Goal: Task Accomplishment & Management: Manage account settings

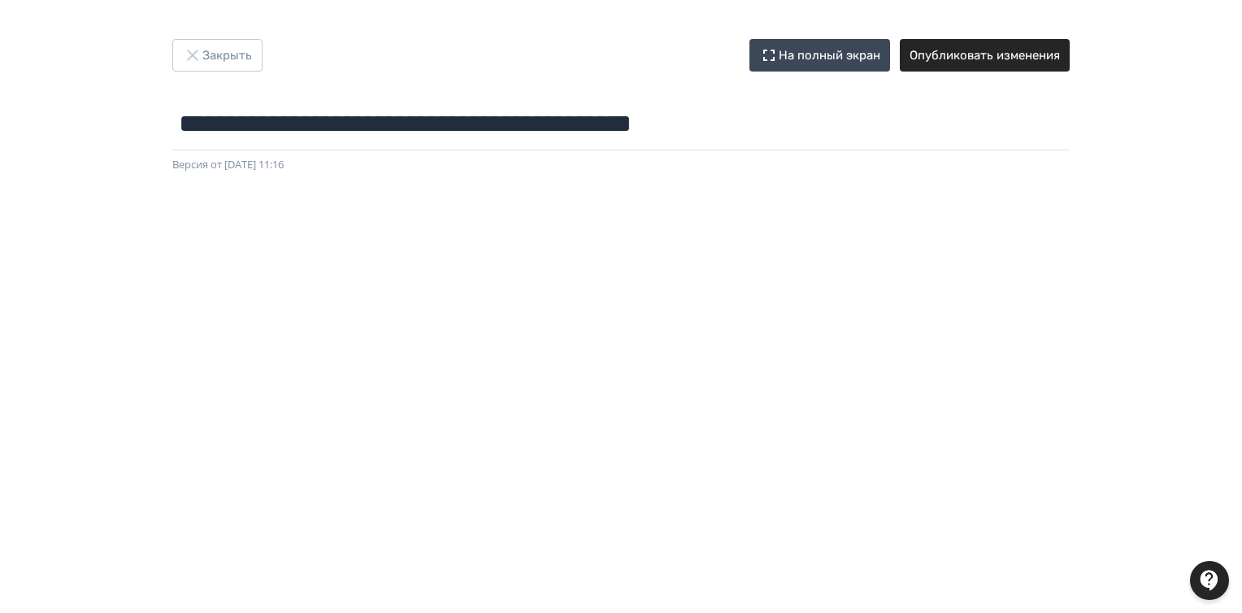
click at [413, 72] on div "**********" at bounding box center [621, 106] width 976 height 134
click at [235, 58] on button "Закрыть" at bounding box center [217, 55] width 90 height 33
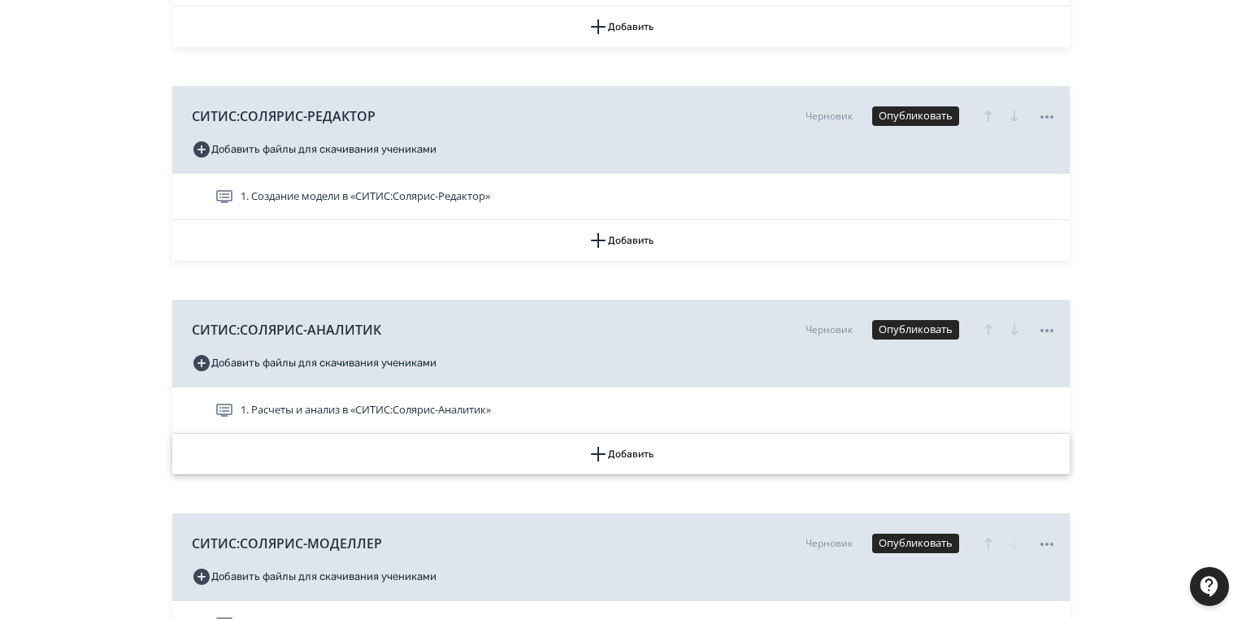
scroll to position [650, 0]
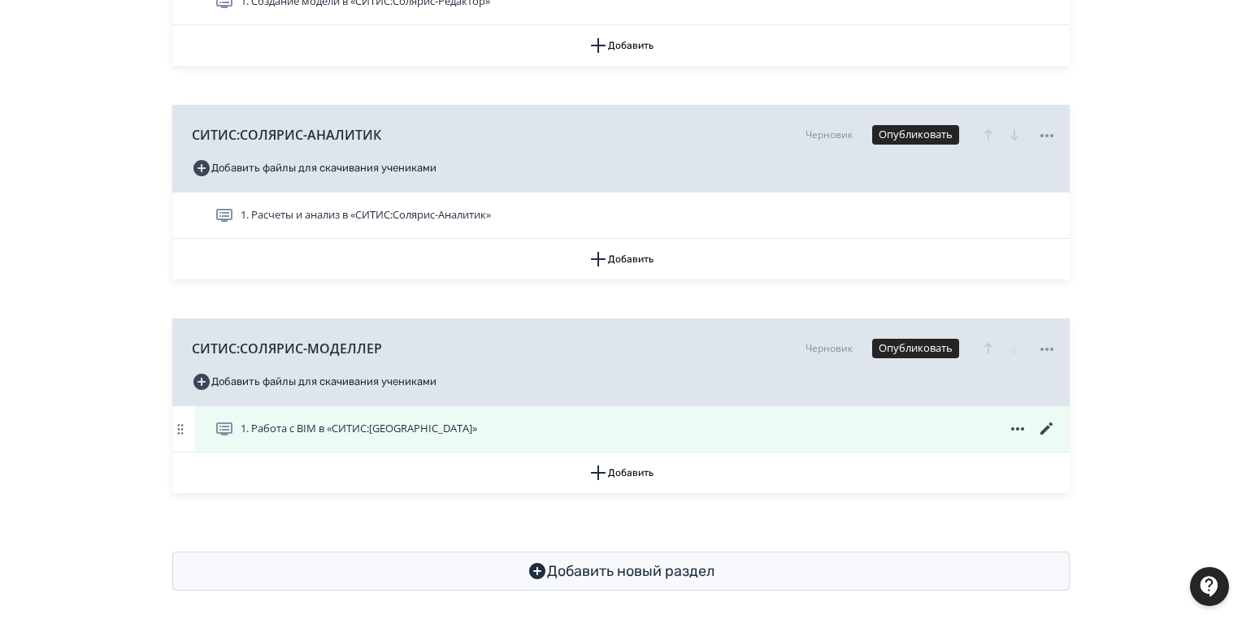
click at [1047, 429] on icon at bounding box center [1047, 429] width 12 height 12
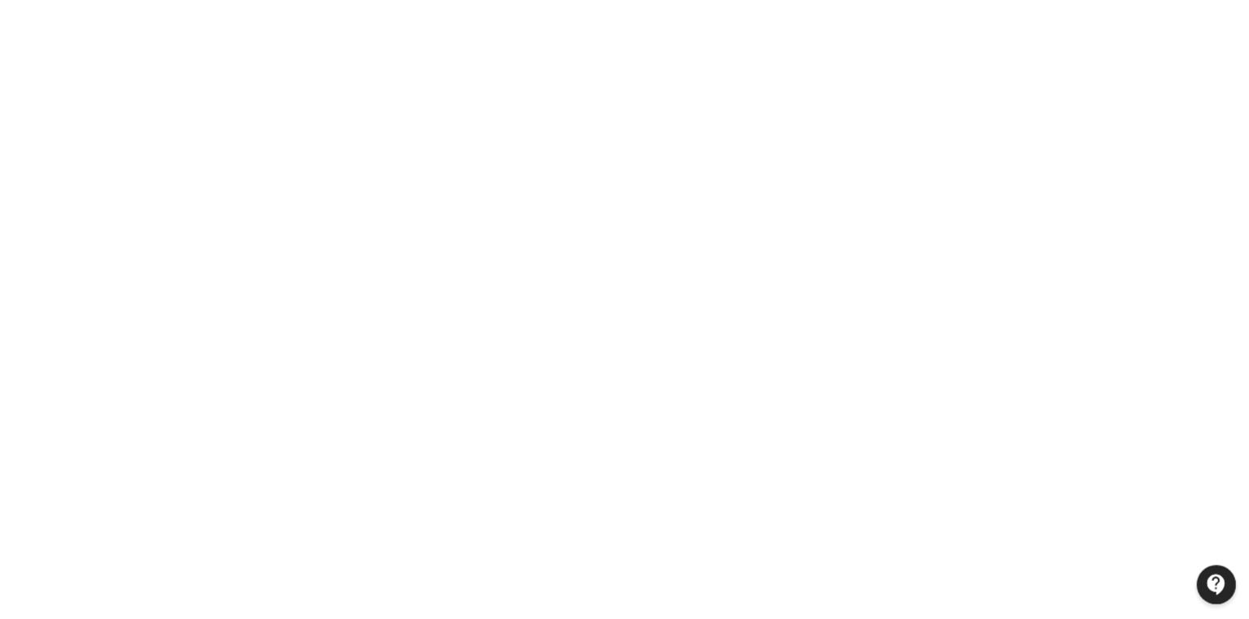
scroll to position [0, 0]
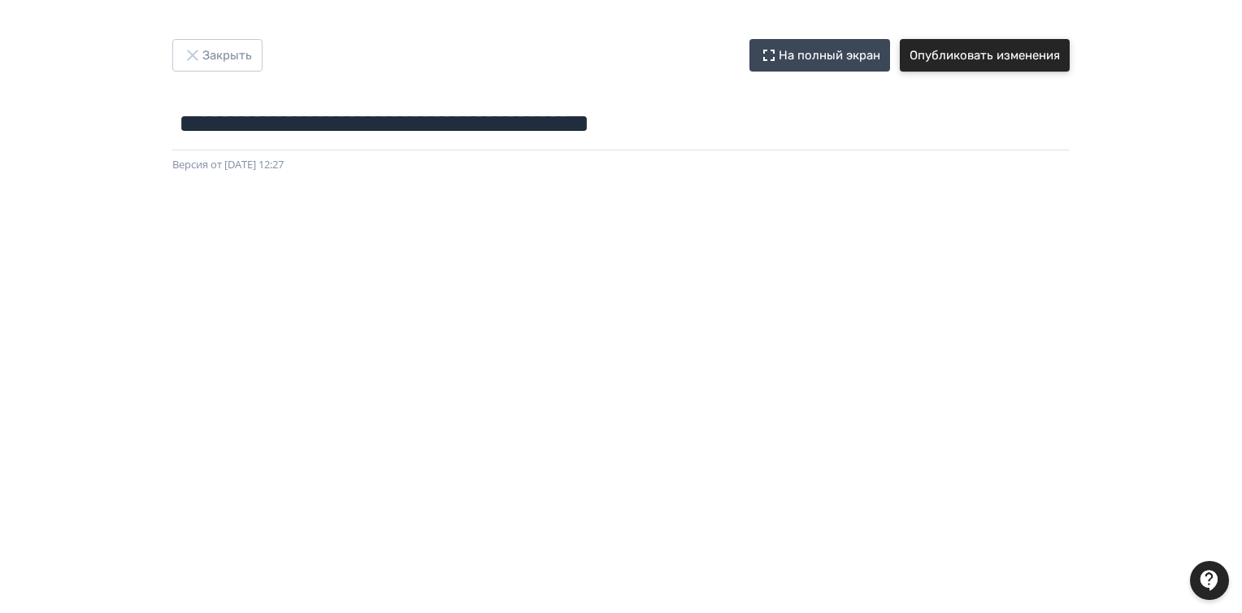
click at [985, 55] on button "Опубликовать изменения" at bounding box center [985, 55] width 170 height 33
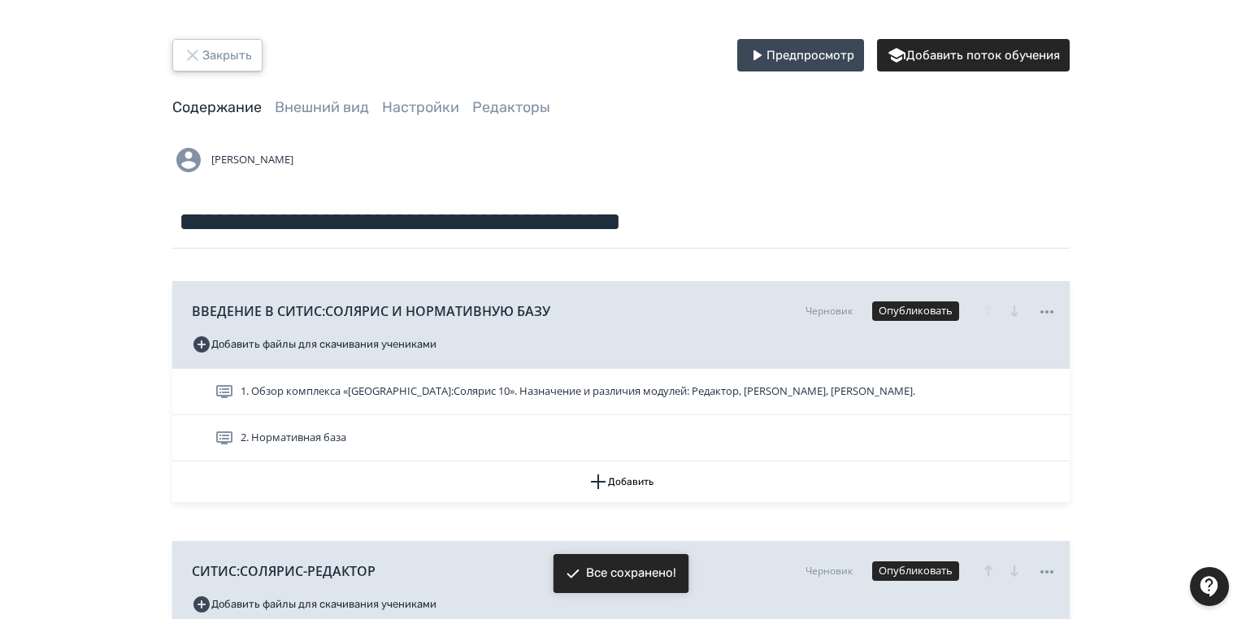
click at [221, 46] on button "Закрыть" at bounding box center [217, 55] width 90 height 33
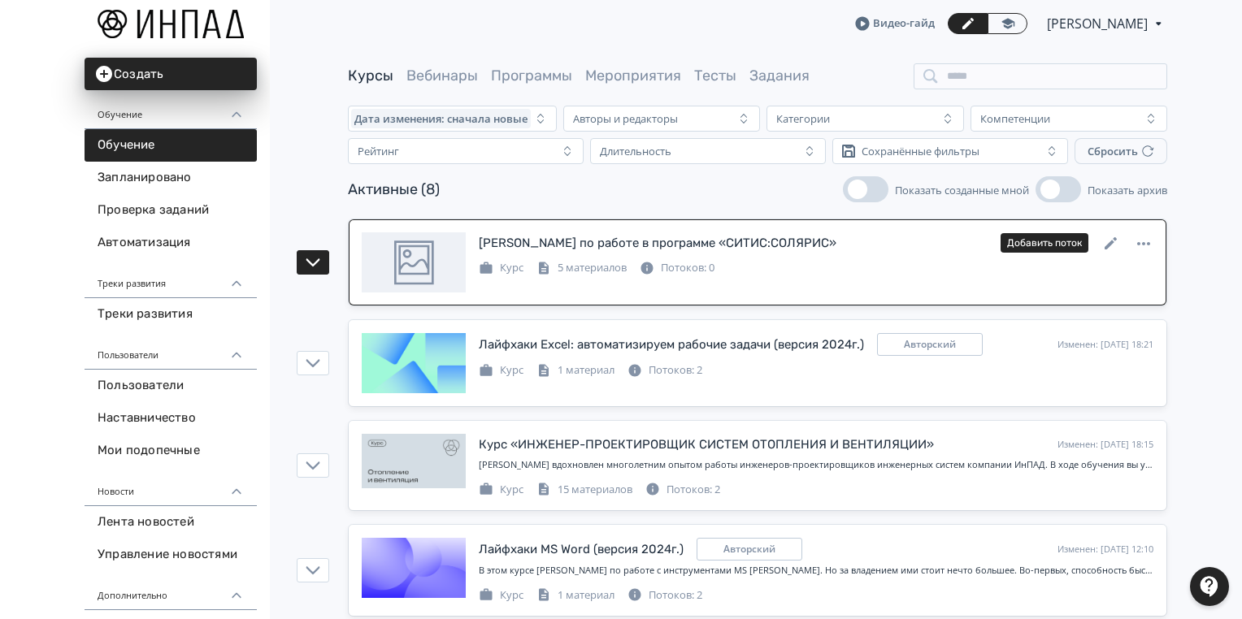
click at [744, 242] on div "[PERSON_NAME] по работе в программе «СИТИС:СОЛЯРИС»" at bounding box center [658, 243] width 358 height 19
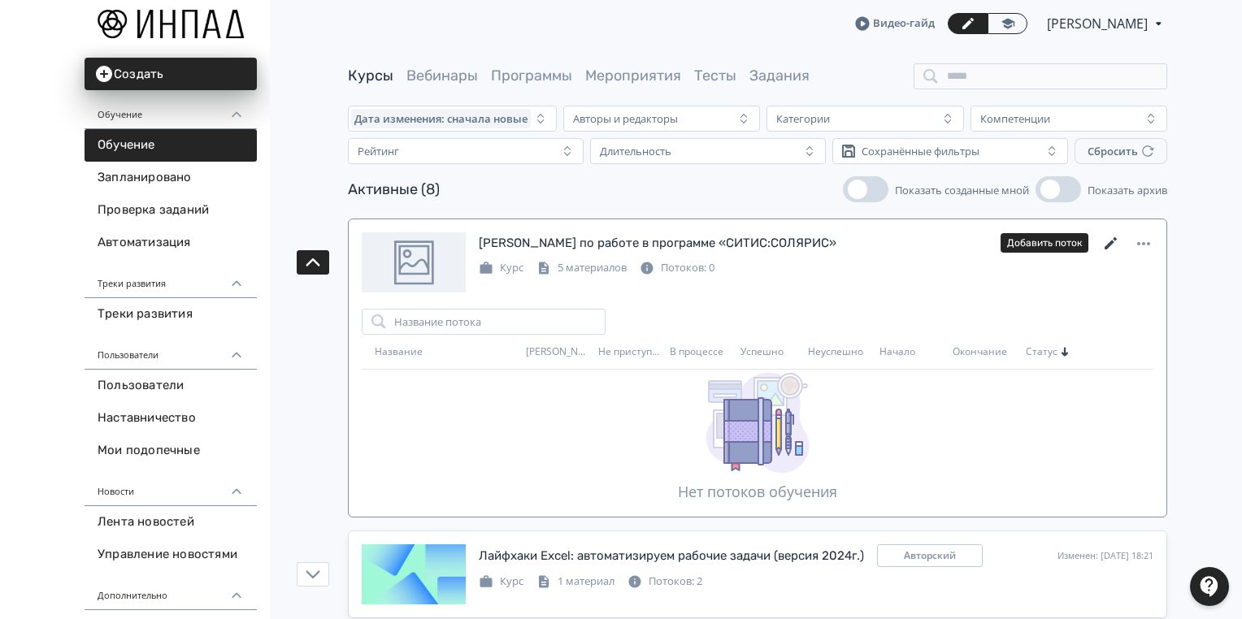
click at [1107, 244] on icon at bounding box center [1112, 244] width 20 height 20
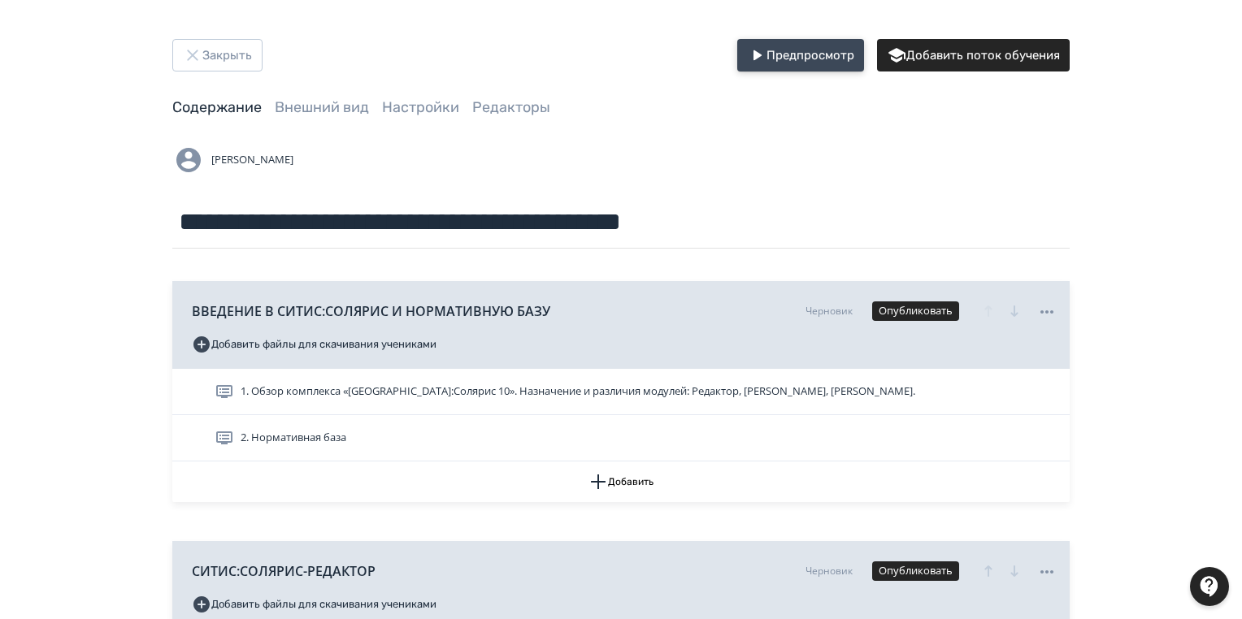
click at [816, 55] on button "Предпросмотр" at bounding box center [800, 55] width 127 height 33
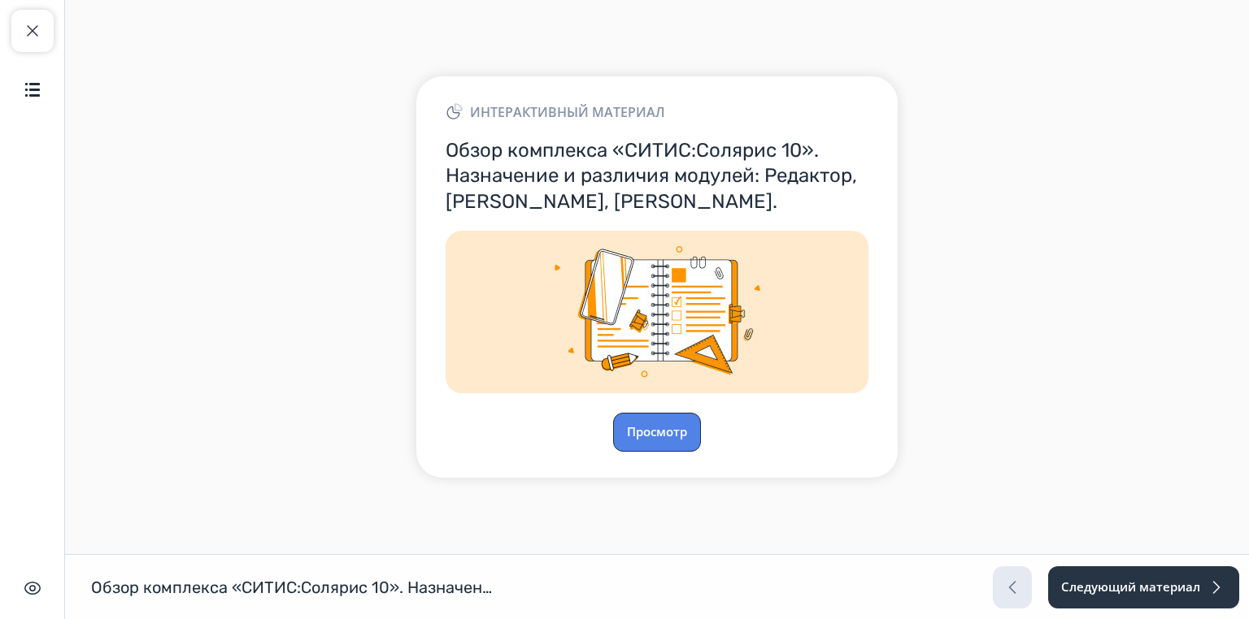
click at [650, 424] on button "Просмотр" at bounding box center [657, 432] width 88 height 39
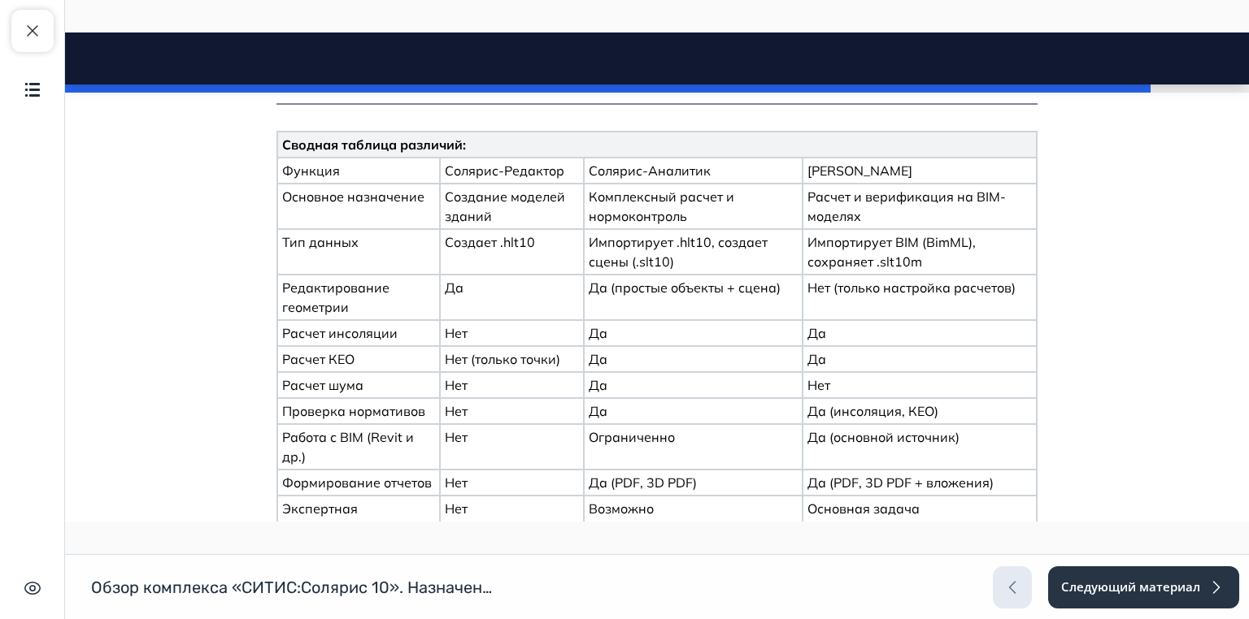
scroll to position [2765, 0]
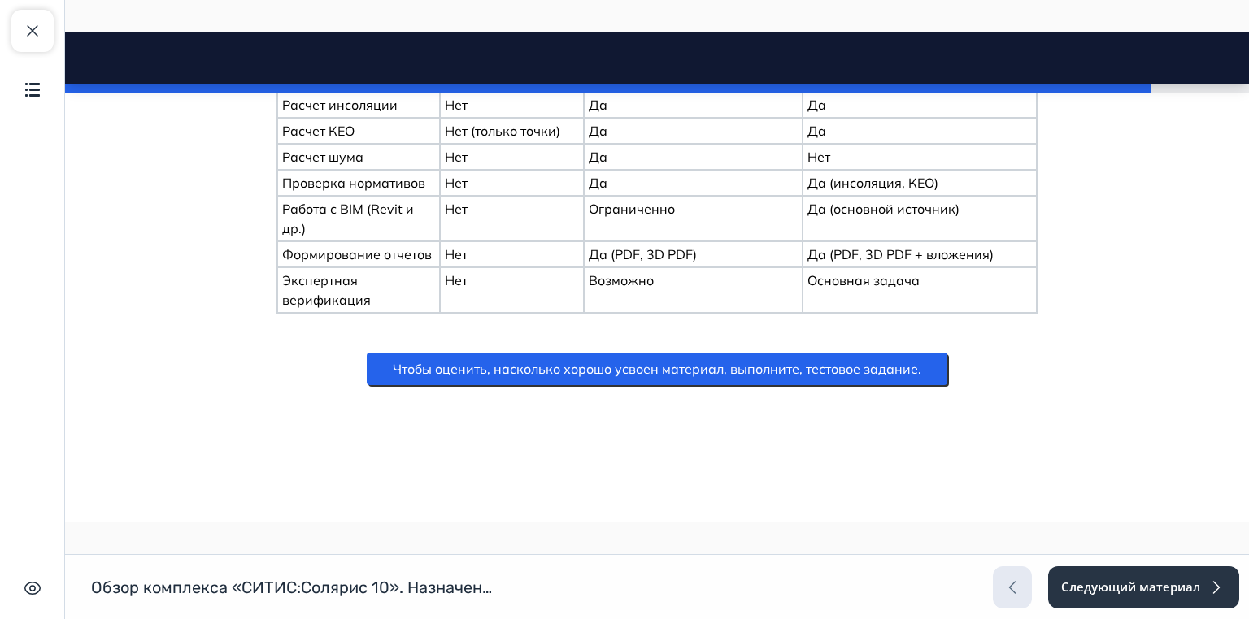
click at [743, 366] on button "Чтобы оценить, насколько хорошо усвоен материал, выполните, тестовое задание." at bounding box center [657, 369] width 580 height 33
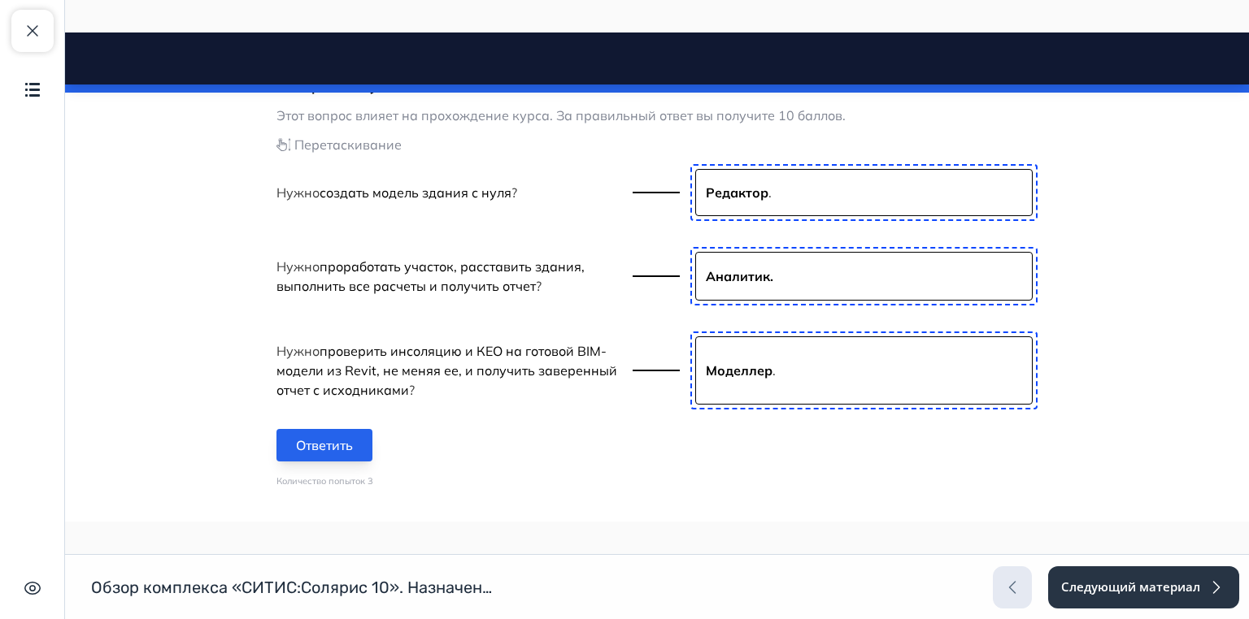
click at [318, 443] on button "Ответить" at bounding box center [324, 445] width 96 height 33
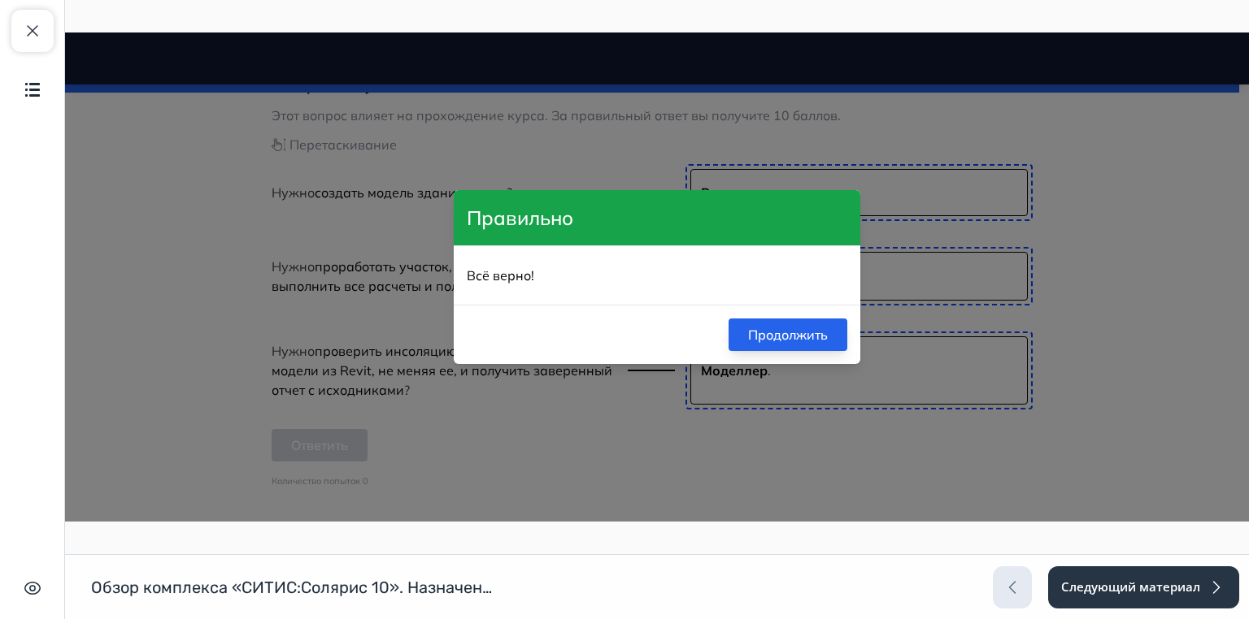
click at [766, 338] on button "Продолжить" at bounding box center [787, 335] width 119 height 33
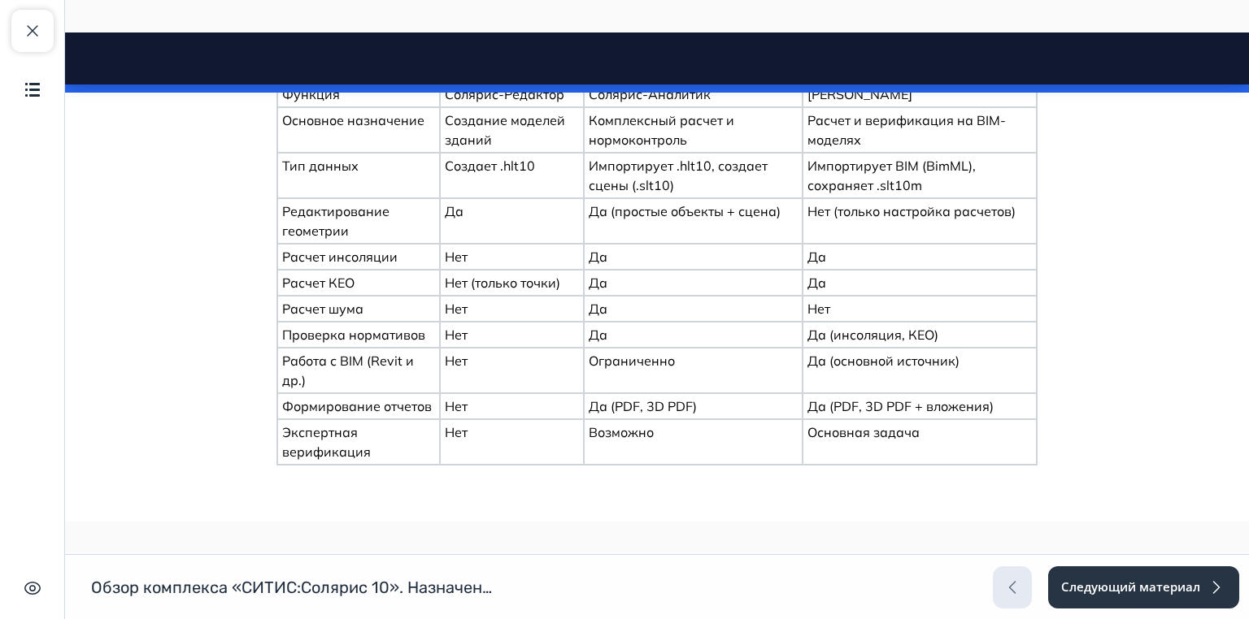
scroll to position [3068, 0]
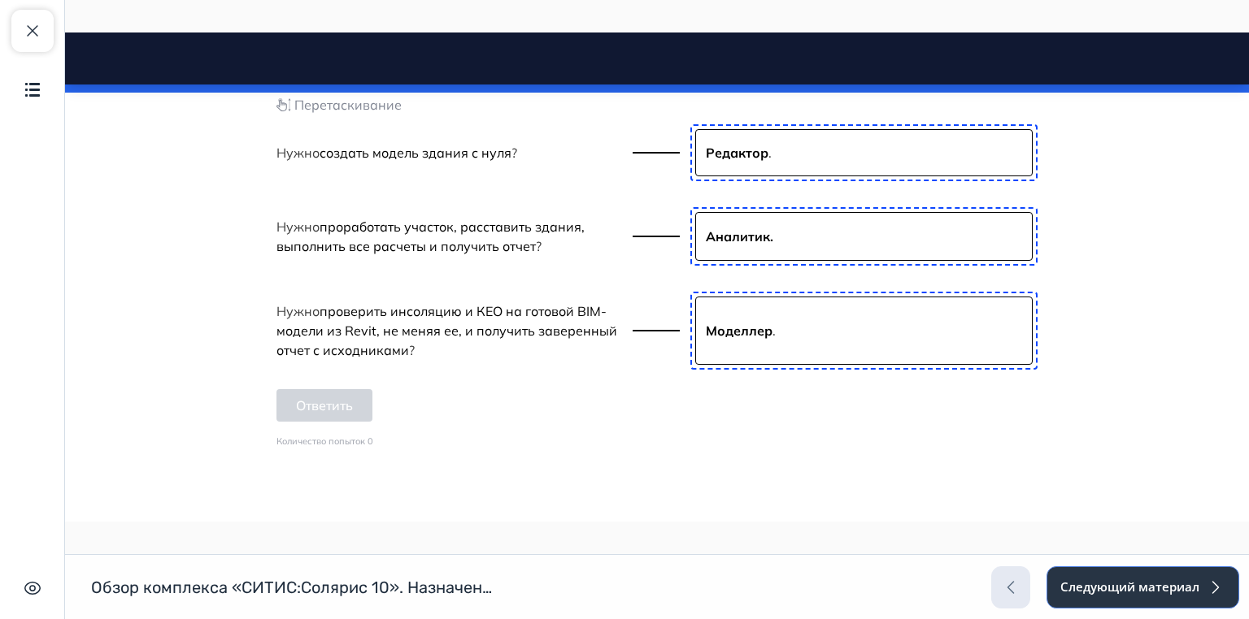
click at [1135, 595] on button "Следующий материал" at bounding box center [1142, 588] width 193 height 42
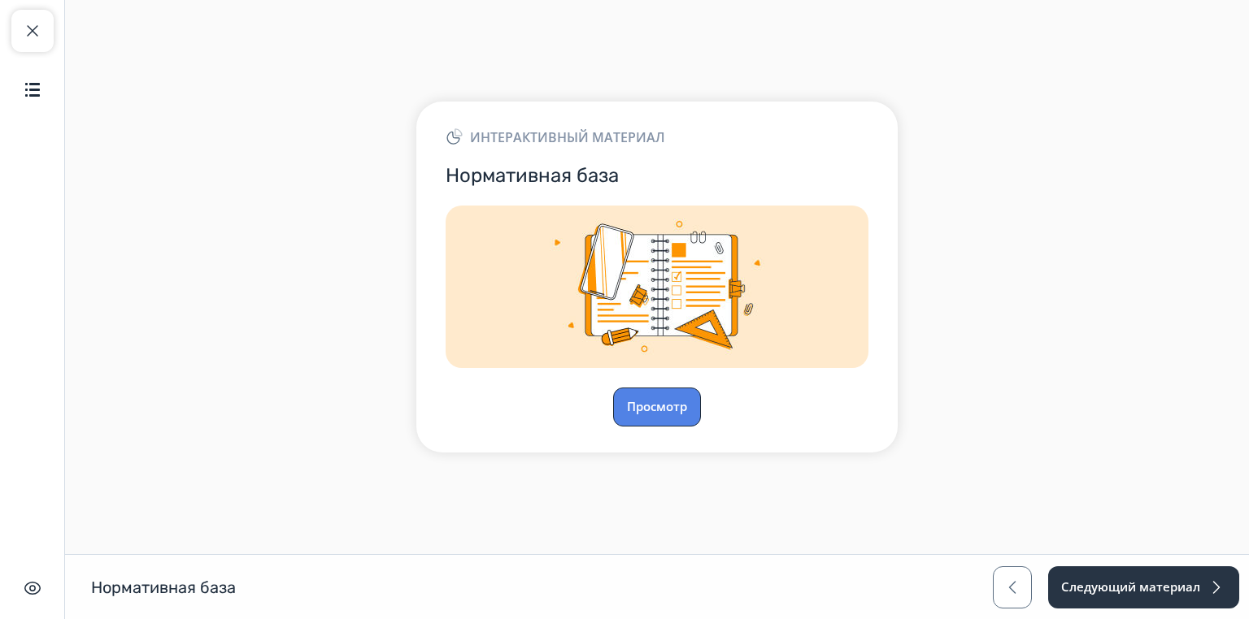
click at [682, 420] on button "Просмотр" at bounding box center [657, 407] width 88 height 39
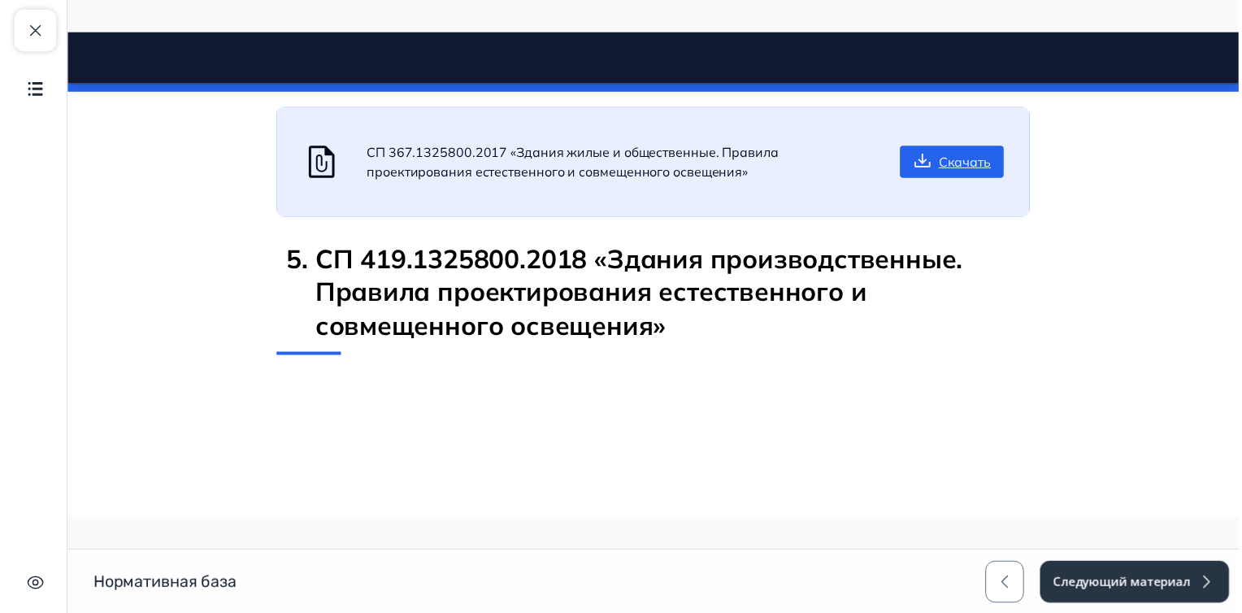
scroll to position [1583, 0]
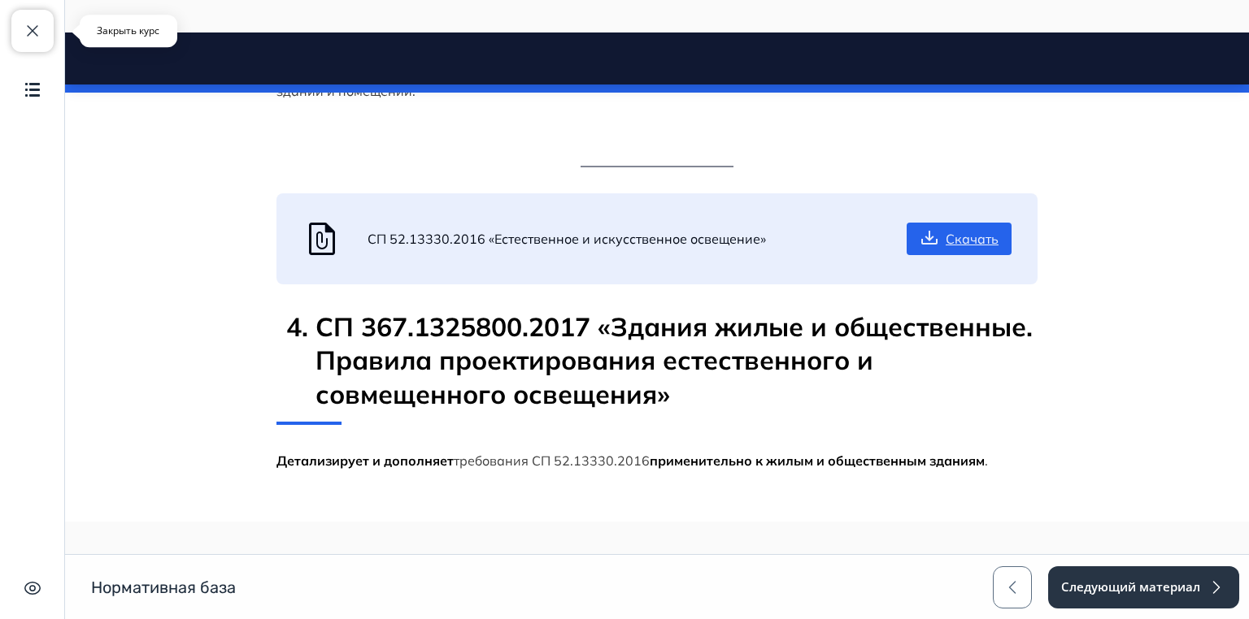
click at [30, 31] on span "button" at bounding box center [33, 31] width 20 height 20
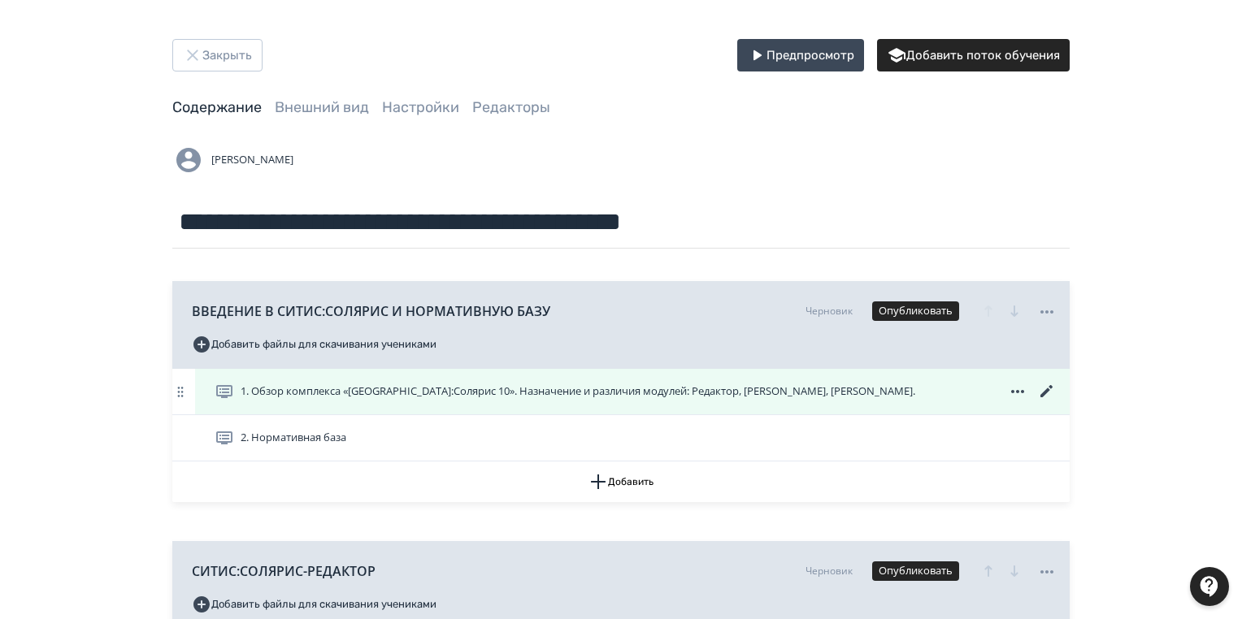
click at [1050, 393] on icon at bounding box center [1047, 392] width 20 height 20
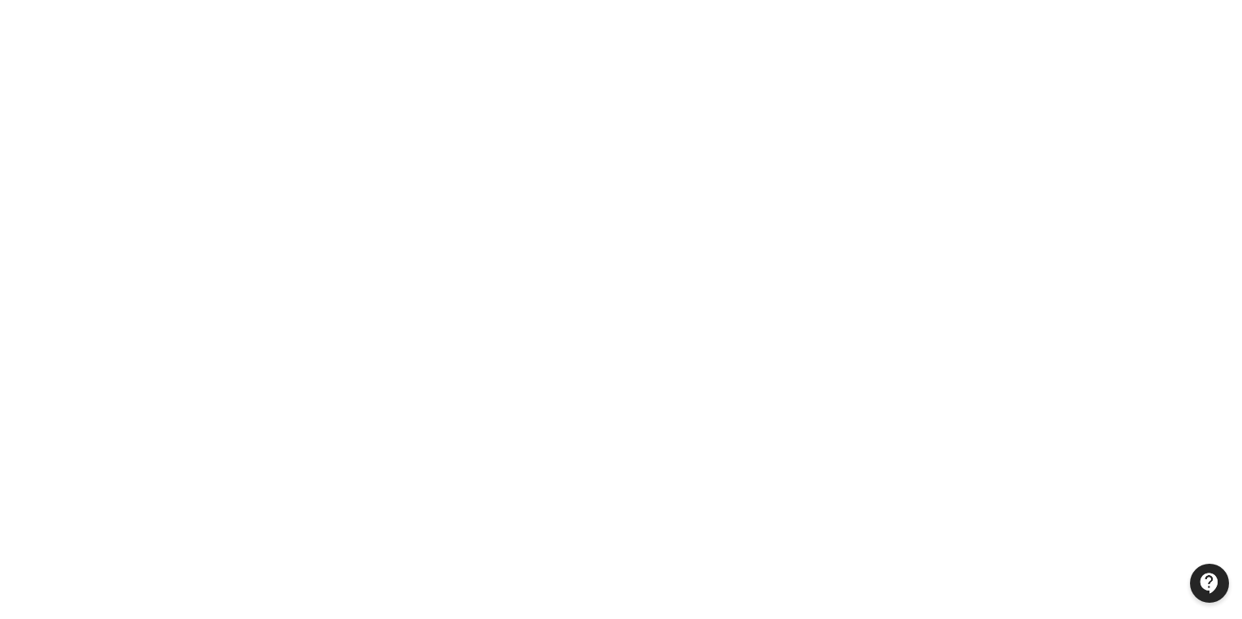
scroll to position [0, 0]
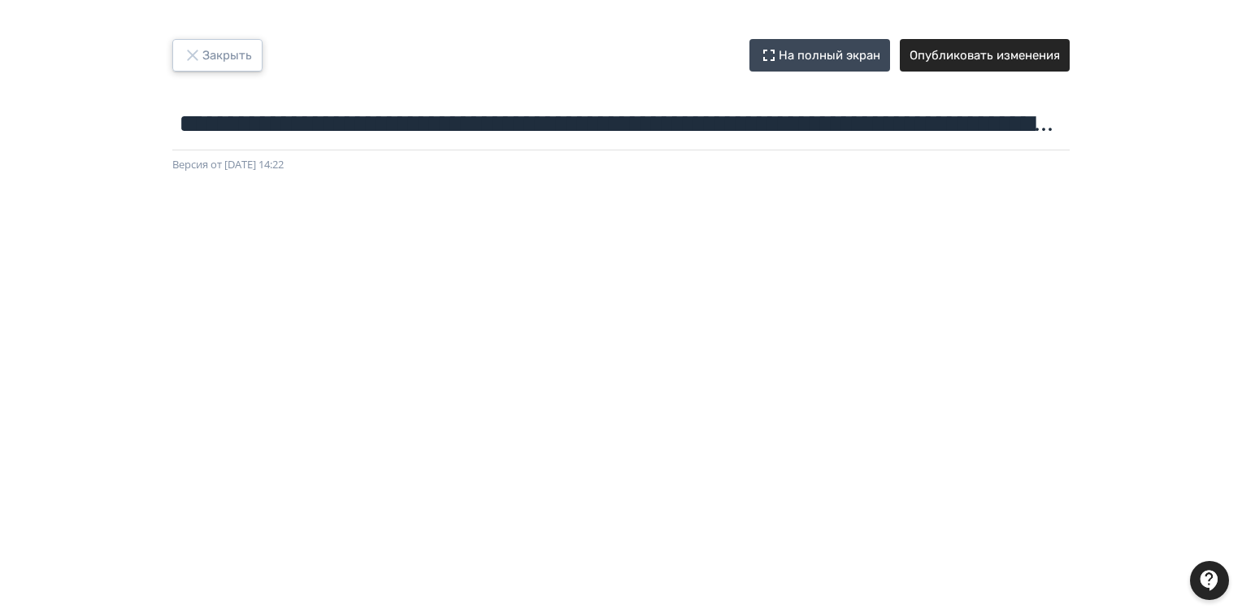
click at [214, 55] on button "Закрыть" at bounding box center [217, 55] width 90 height 33
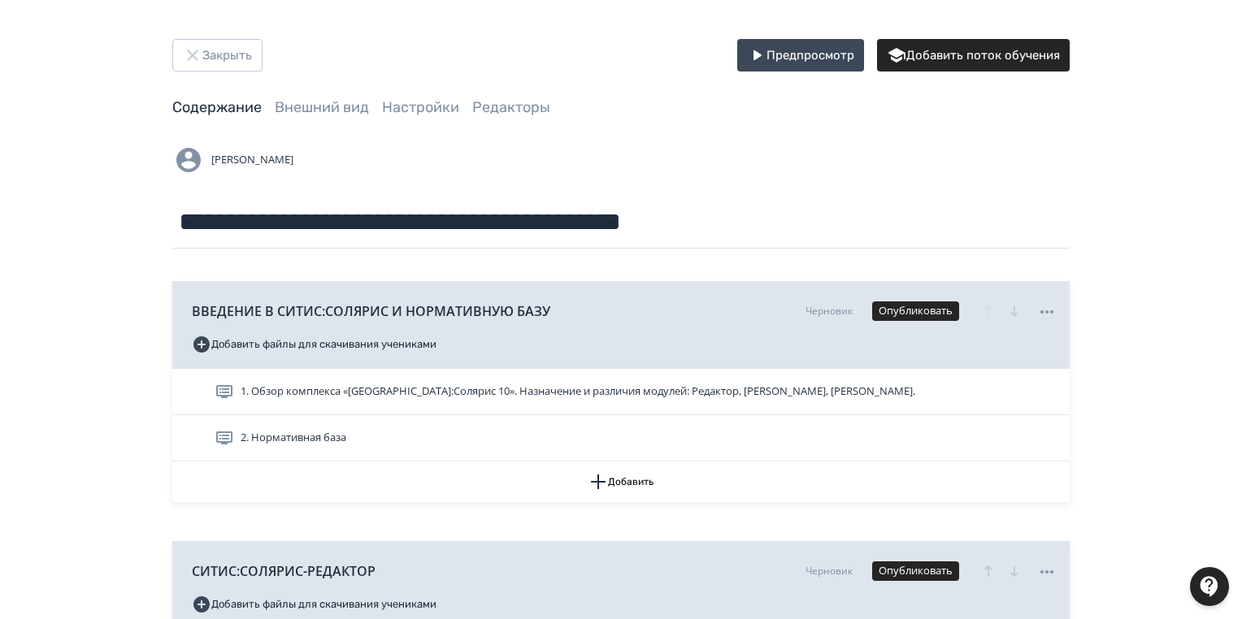
scroll to position [260, 0]
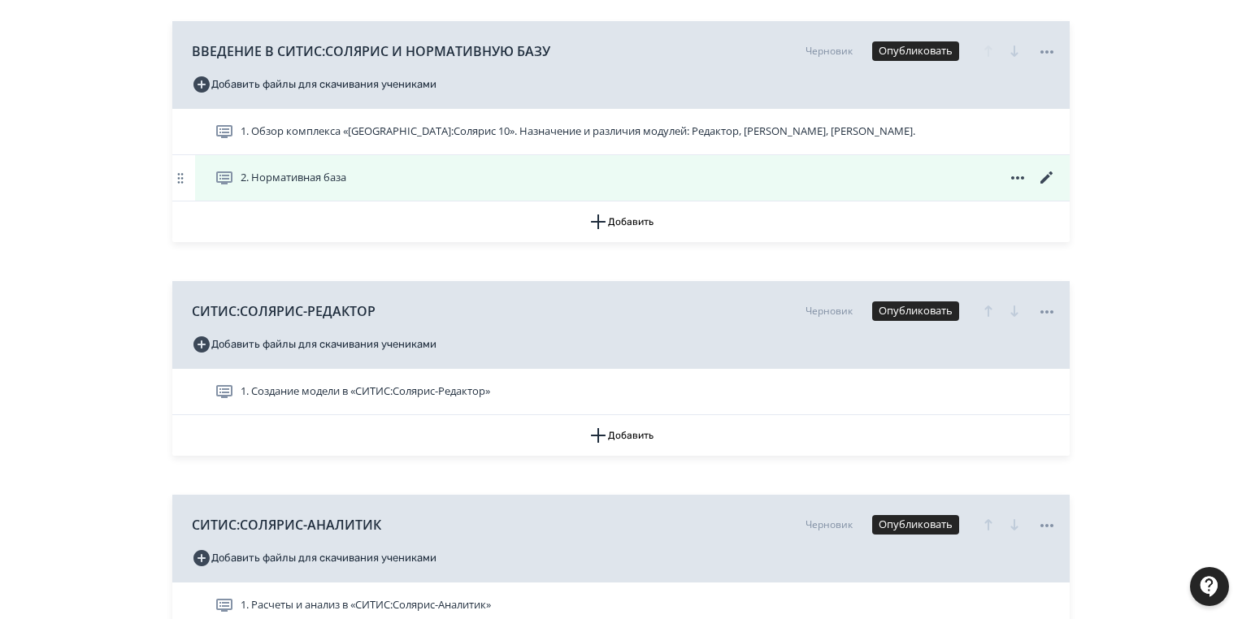
click at [1047, 177] on icon at bounding box center [1047, 178] width 12 height 12
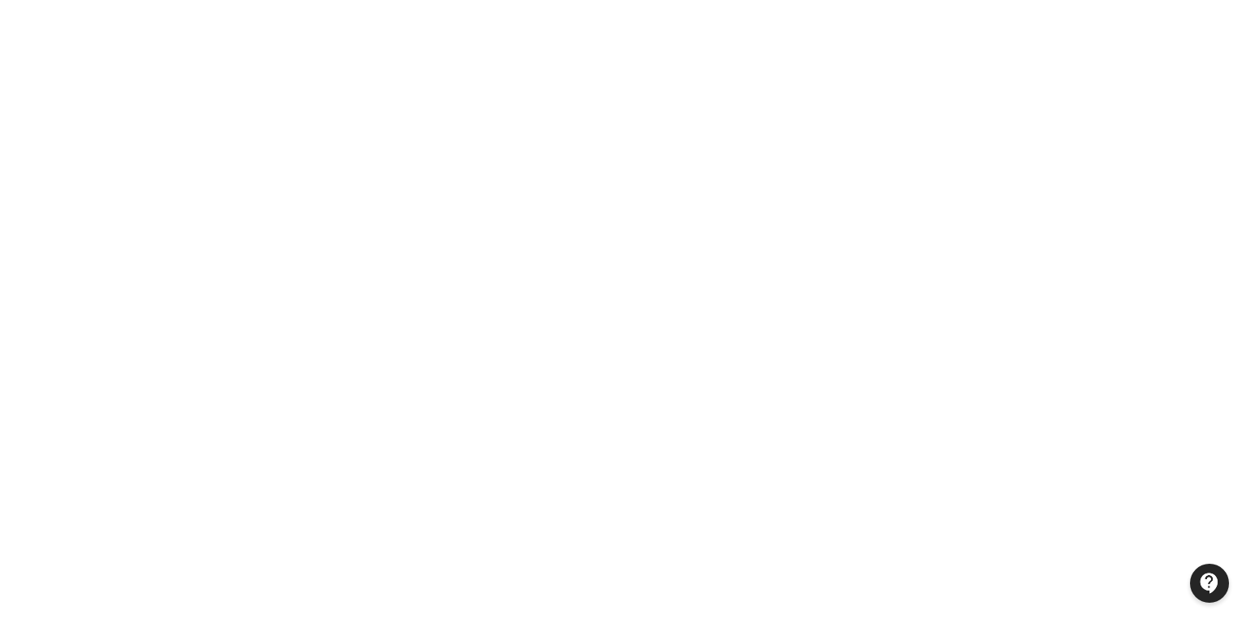
scroll to position [0, 0]
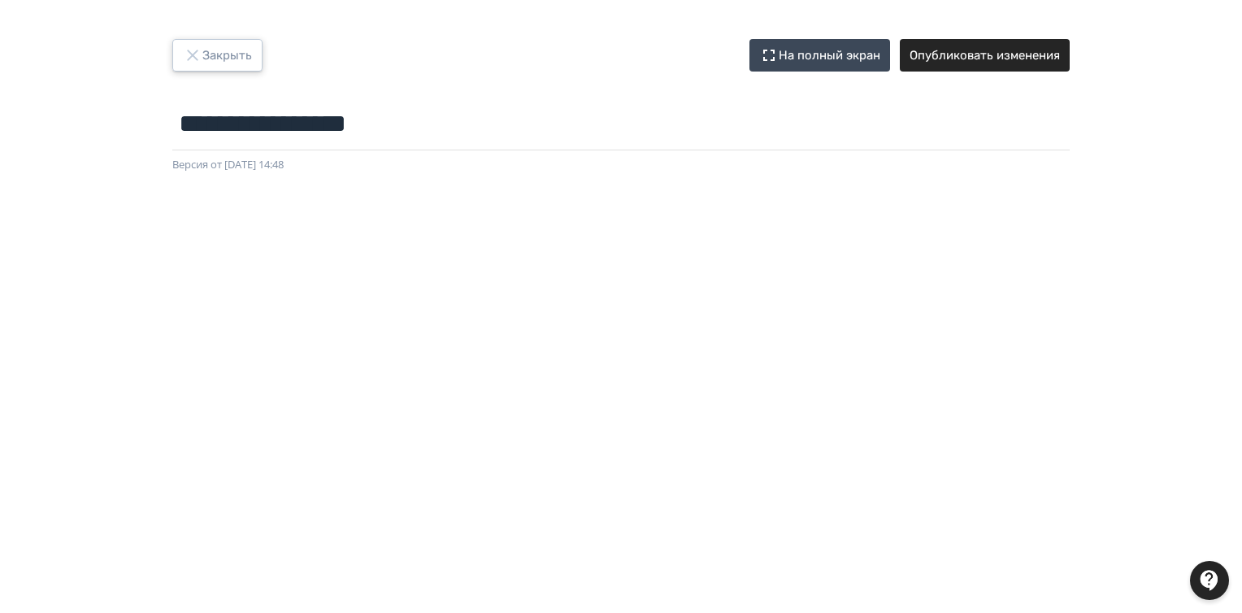
click at [236, 49] on button "Закрыть" at bounding box center [217, 55] width 90 height 33
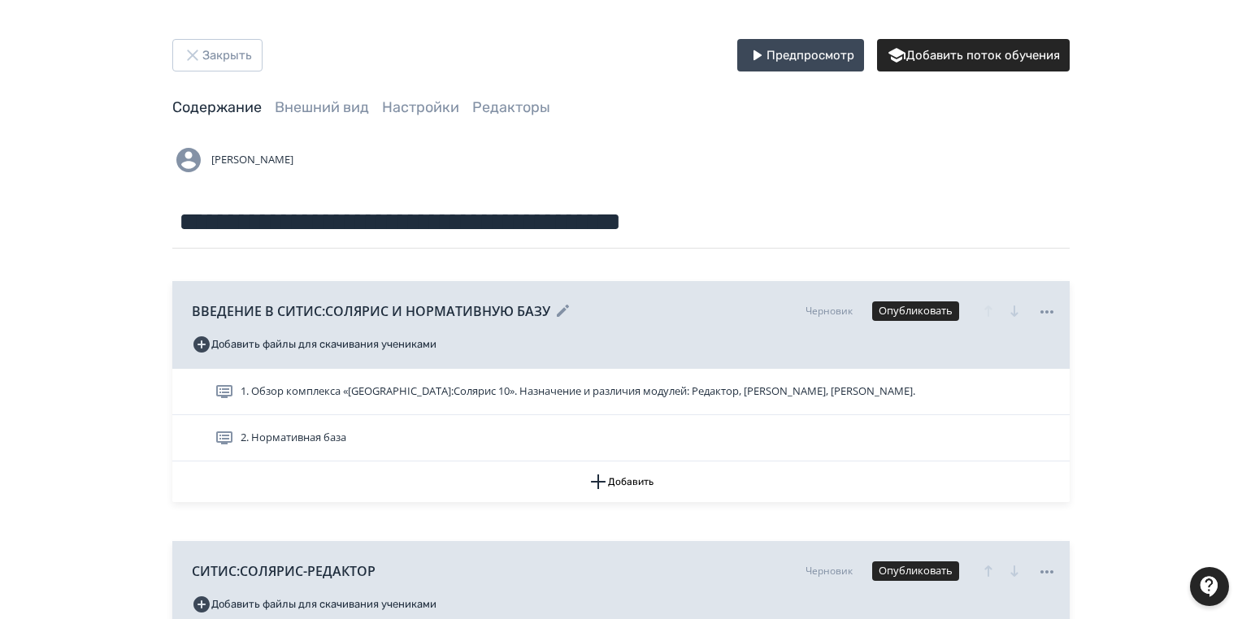
scroll to position [260, 0]
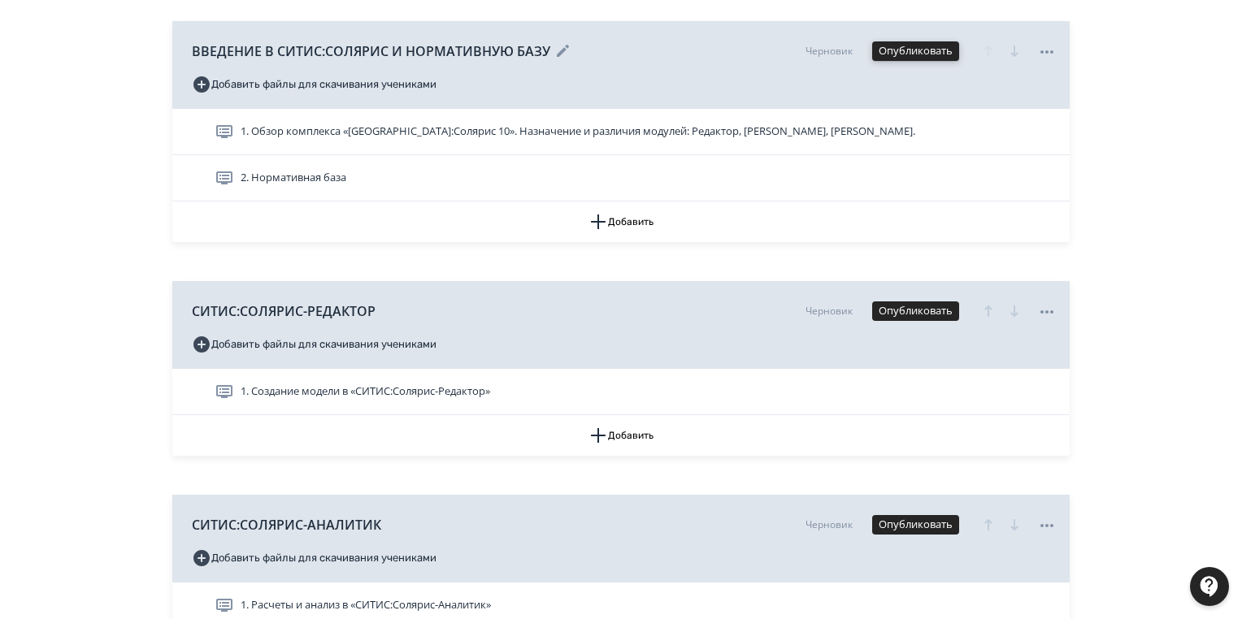
click at [917, 50] on button "Опубликовать" at bounding box center [915, 51] width 87 height 20
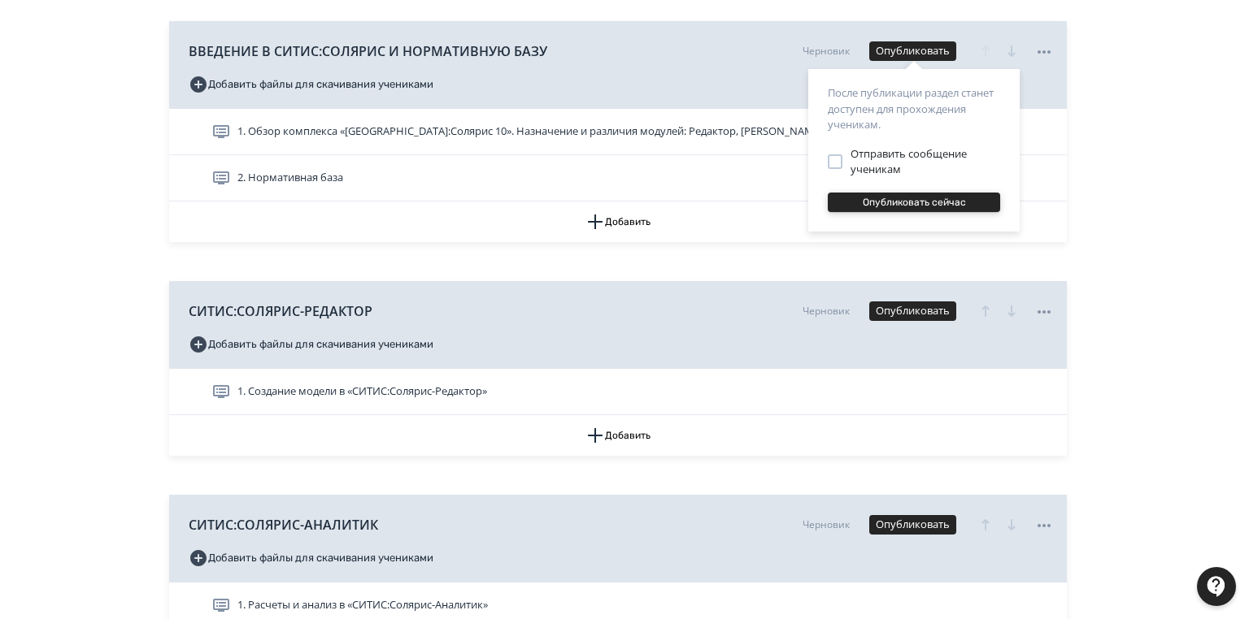
click at [924, 201] on button "Опубликовать сейчас" at bounding box center [914, 203] width 172 height 20
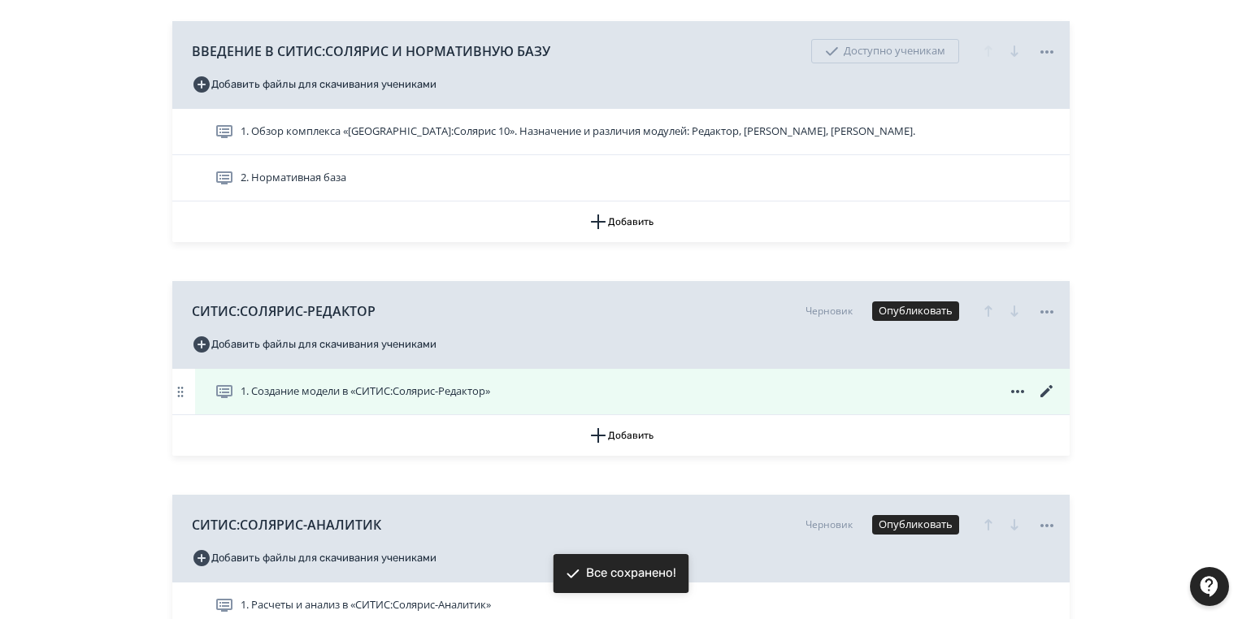
click at [1047, 389] on icon at bounding box center [1047, 392] width 20 height 20
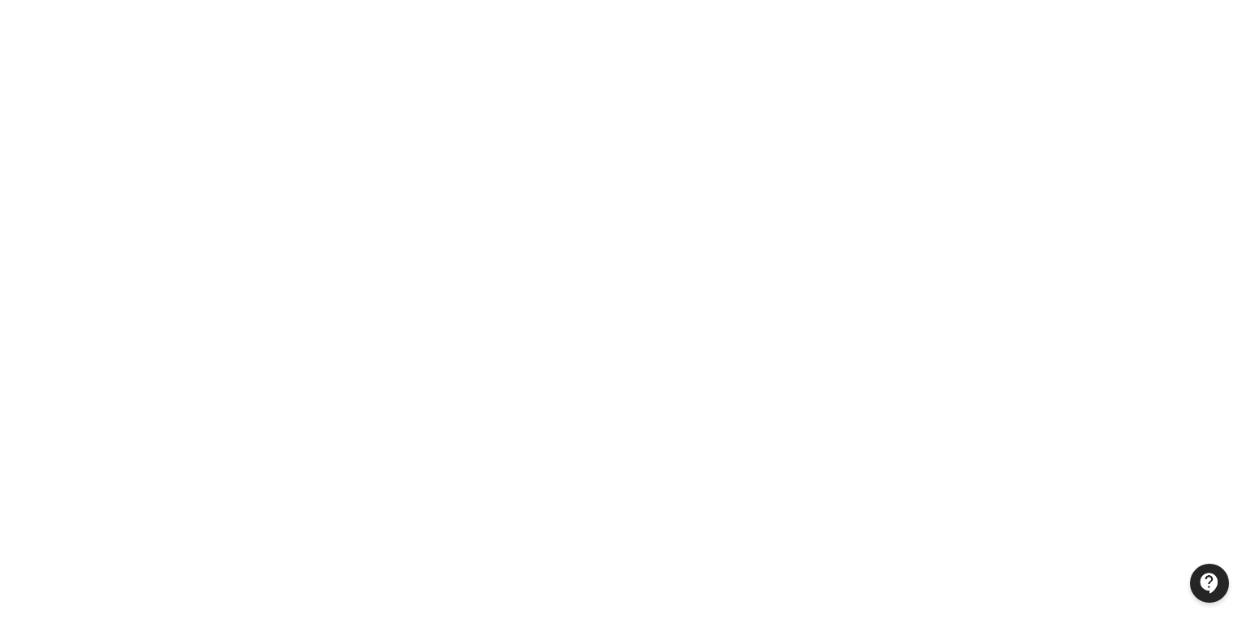
scroll to position [0, 0]
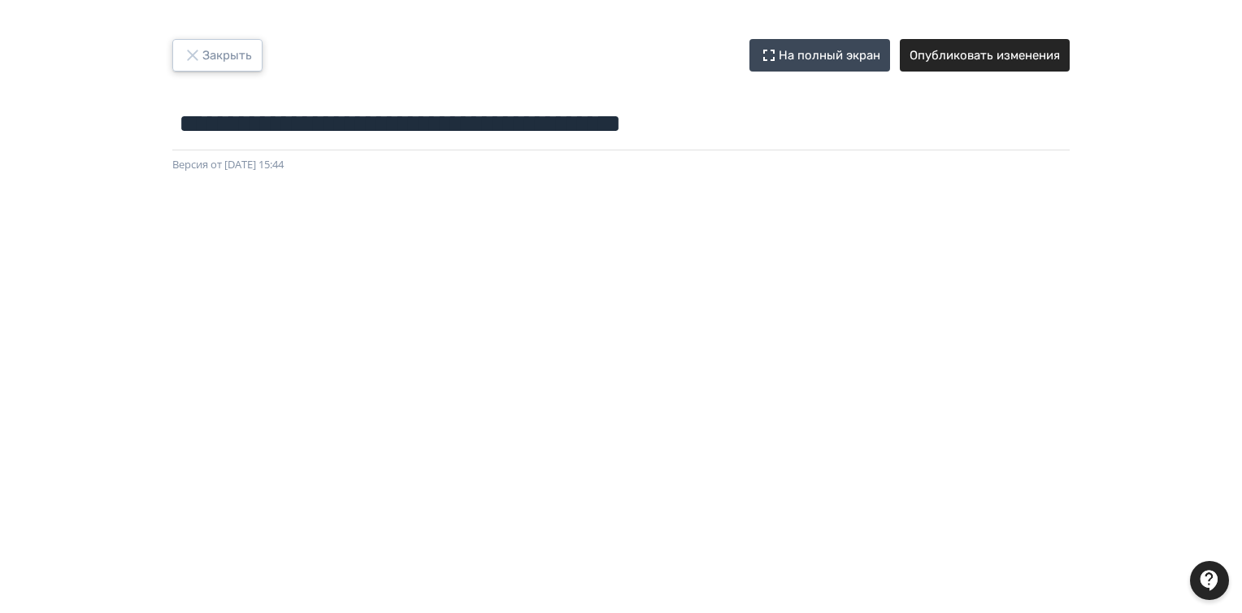
click at [218, 42] on button "Закрыть" at bounding box center [217, 55] width 90 height 33
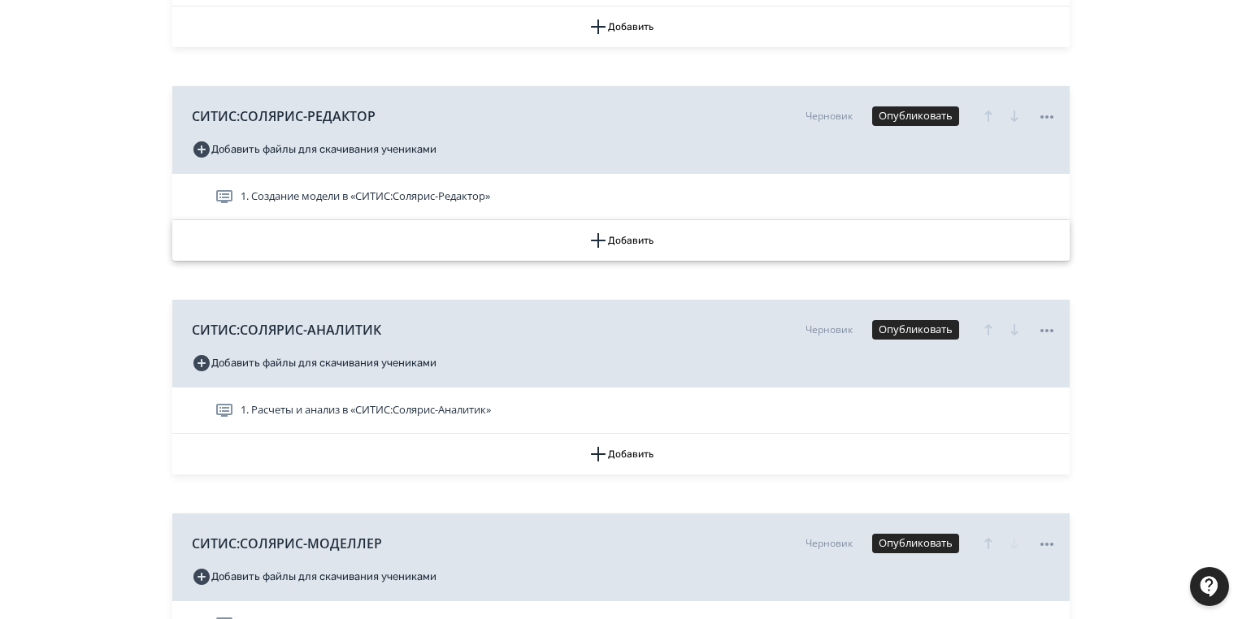
scroll to position [195, 0]
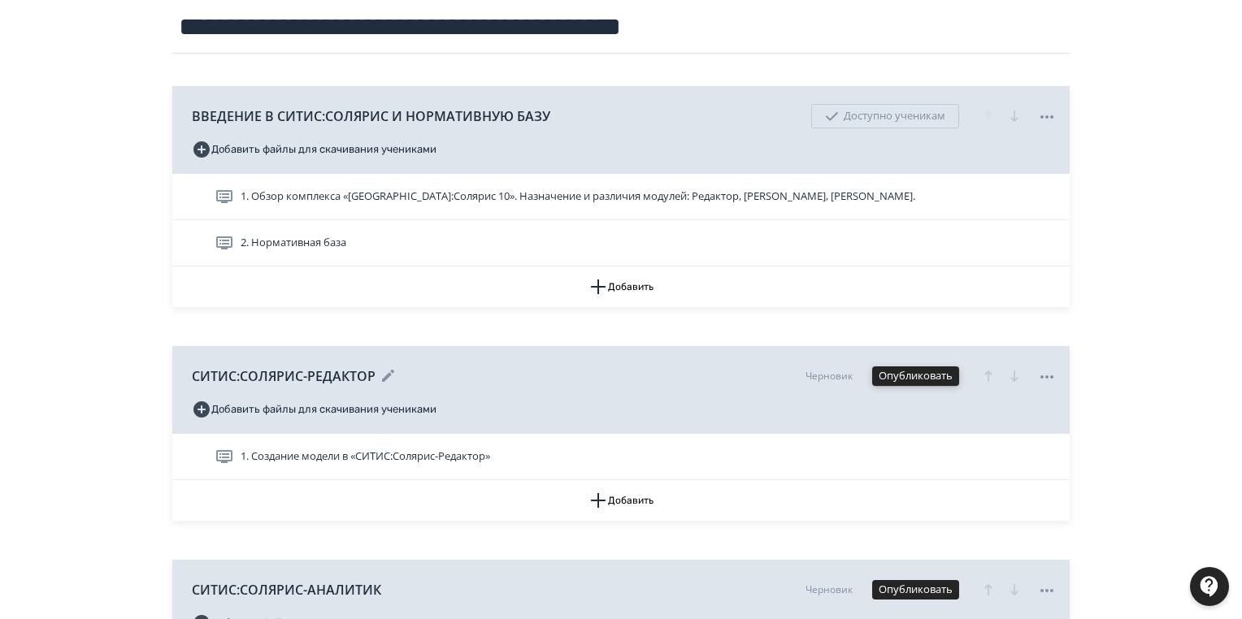
click at [933, 374] on button "Опубликовать" at bounding box center [915, 377] width 87 height 20
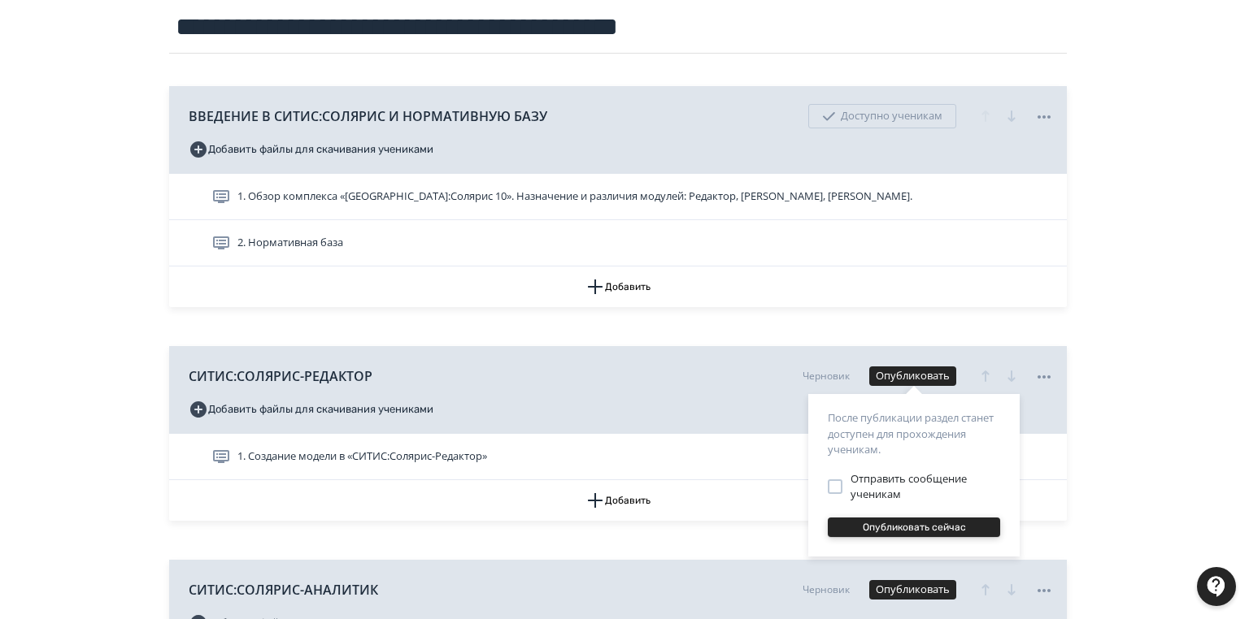
click at [918, 527] on button "Опубликовать сейчас" at bounding box center [914, 528] width 172 height 20
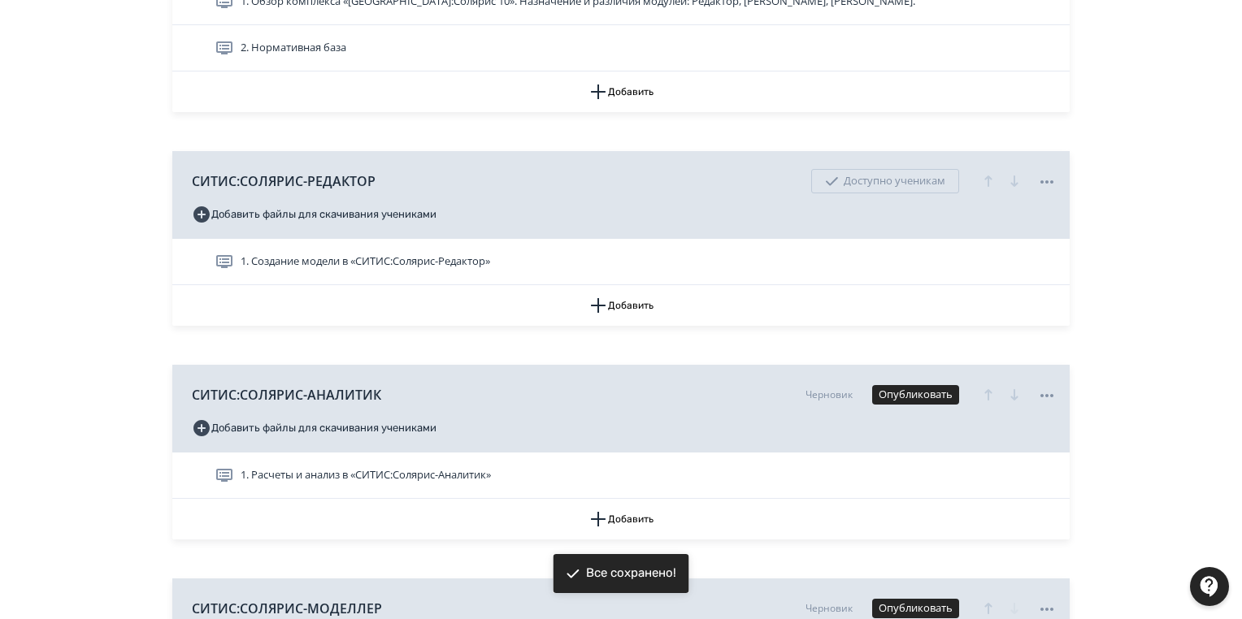
scroll to position [455, 0]
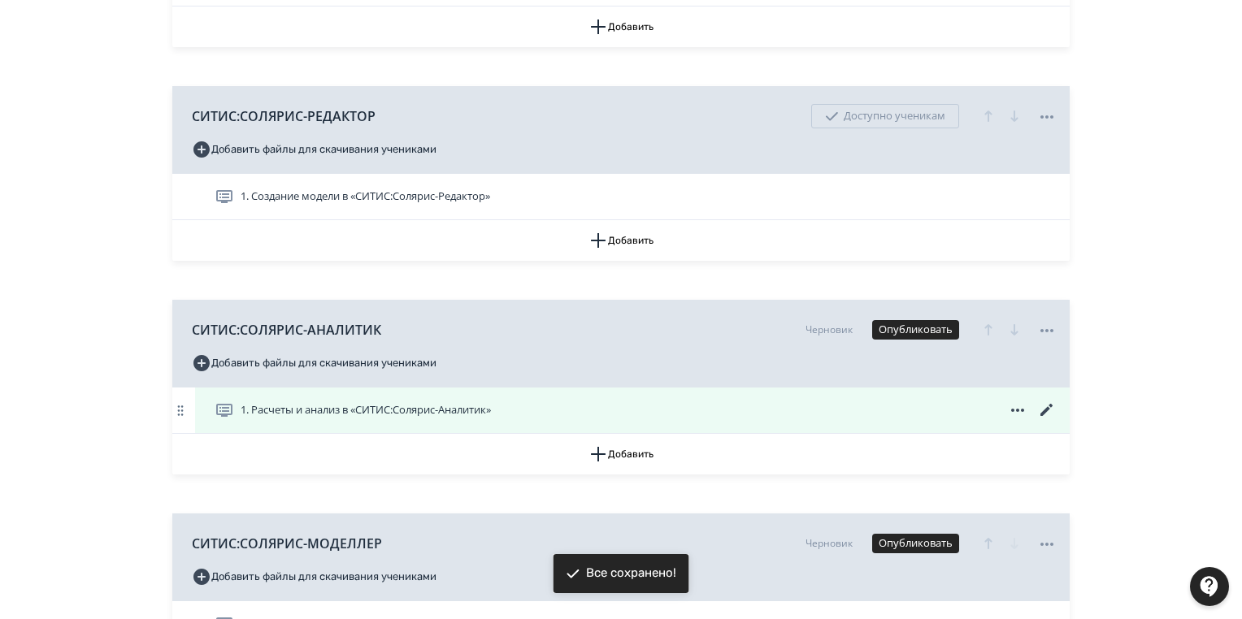
click at [1041, 403] on icon at bounding box center [1047, 411] width 20 height 20
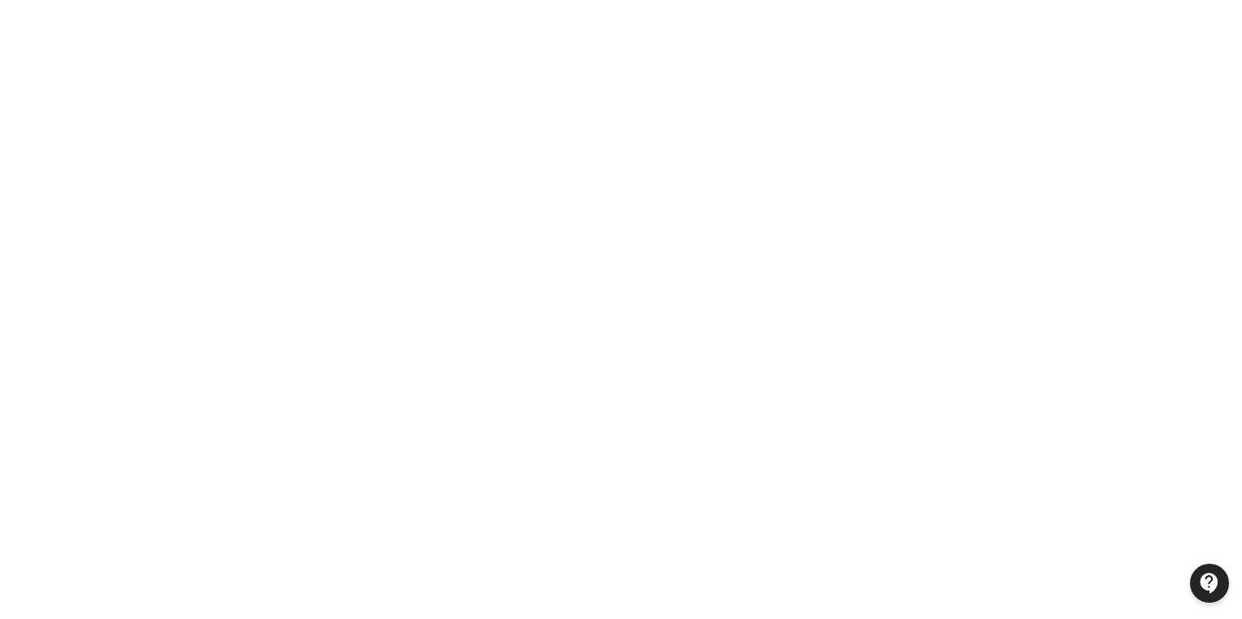
scroll to position [0, 0]
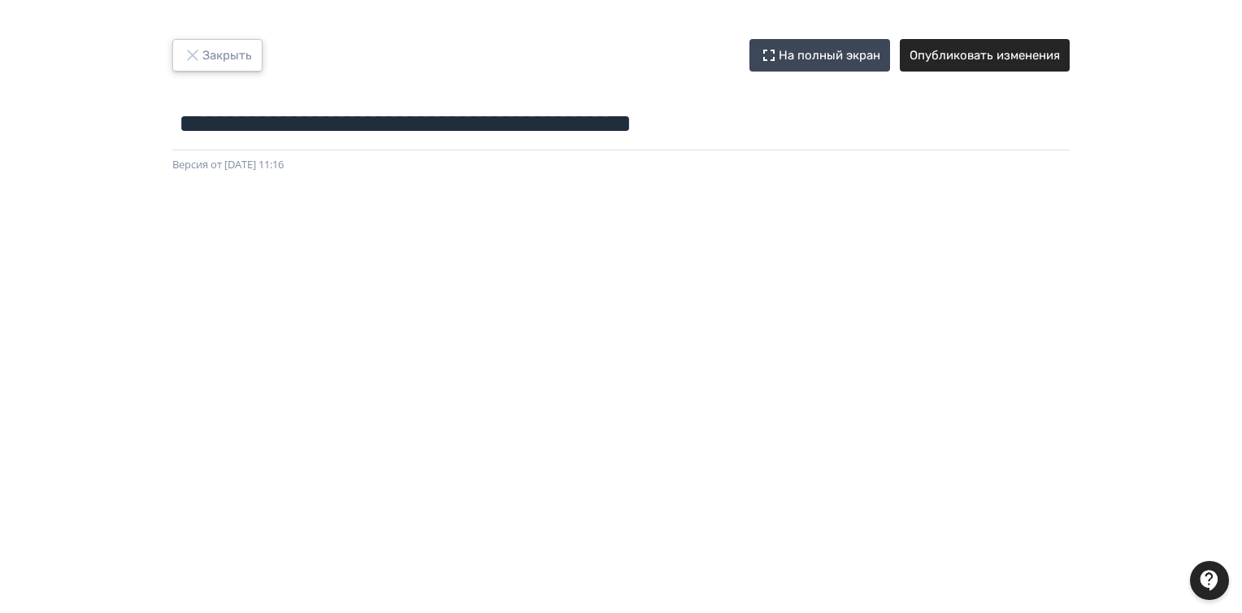
click at [215, 48] on button "Закрыть" at bounding box center [217, 55] width 90 height 33
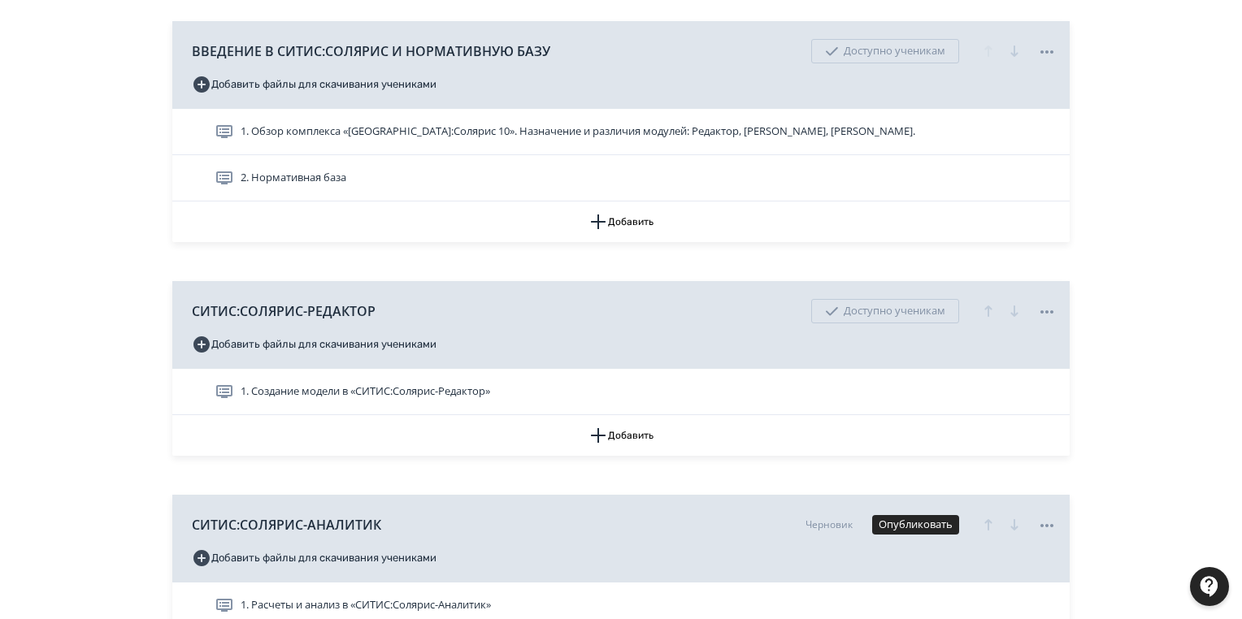
scroll to position [325, 0]
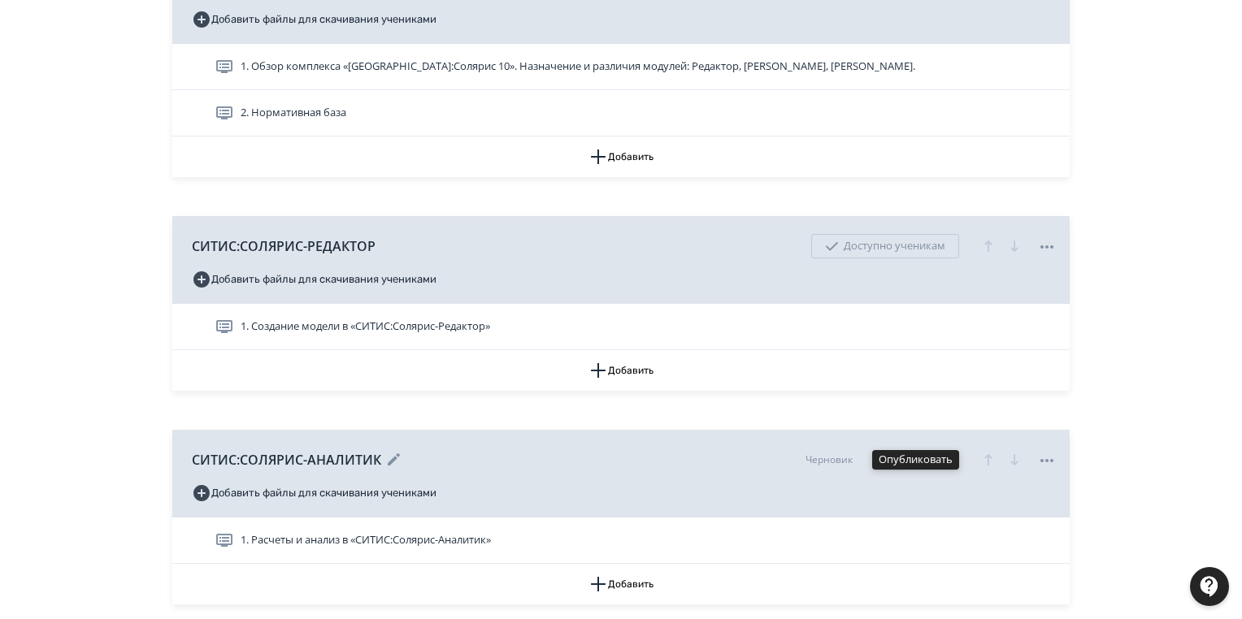
click at [921, 459] on button "Опубликовать" at bounding box center [915, 460] width 87 height 20
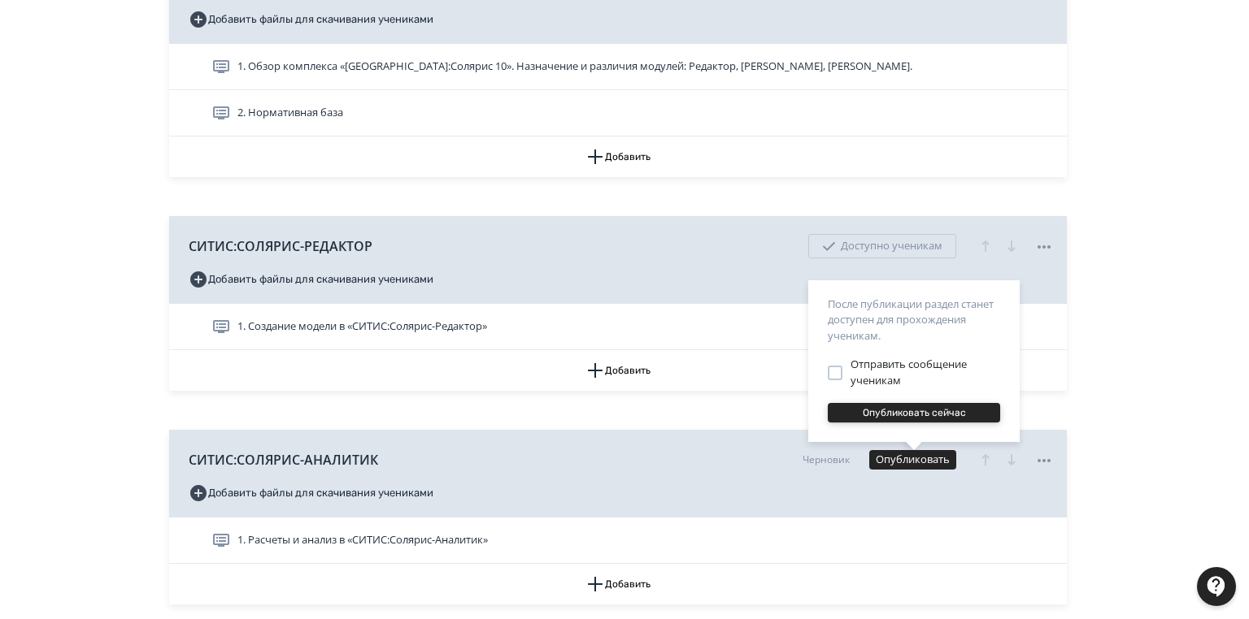
click at [926, 408] on button "Опубликовать сейчас" at bounding box center [914, 413] width 172 height 20
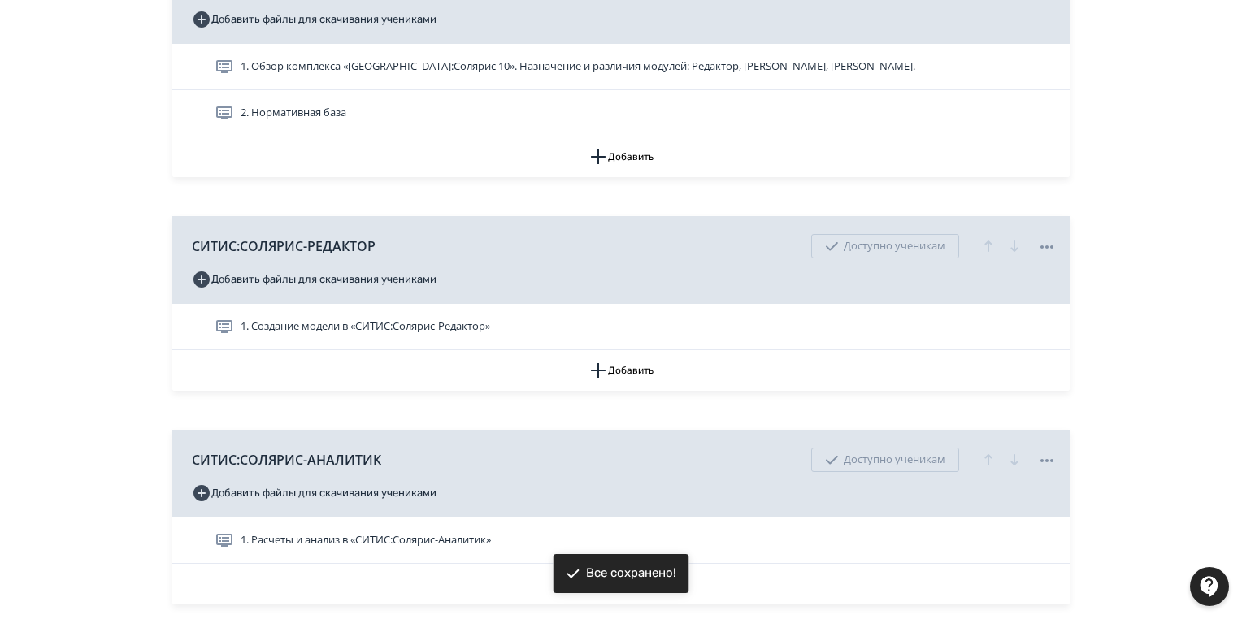
scroll to position [585, 0]
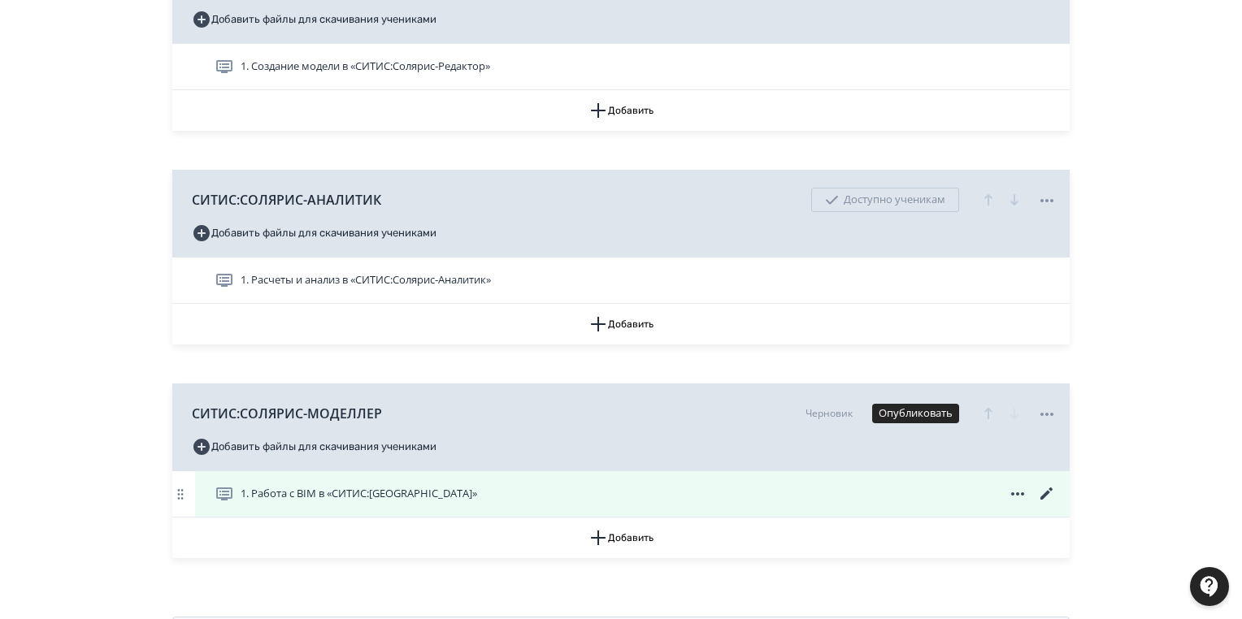
click at [1045, 491] on icon at bounding box center [1047, 495] width 20 height 20
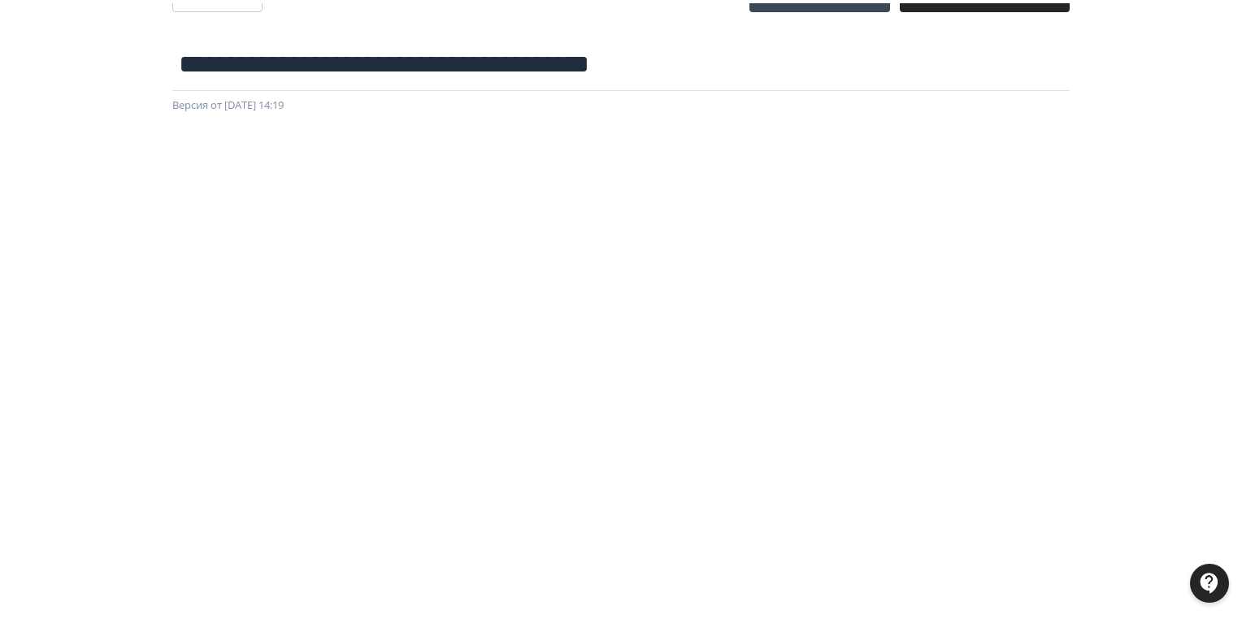
scroll to position [0, 0]
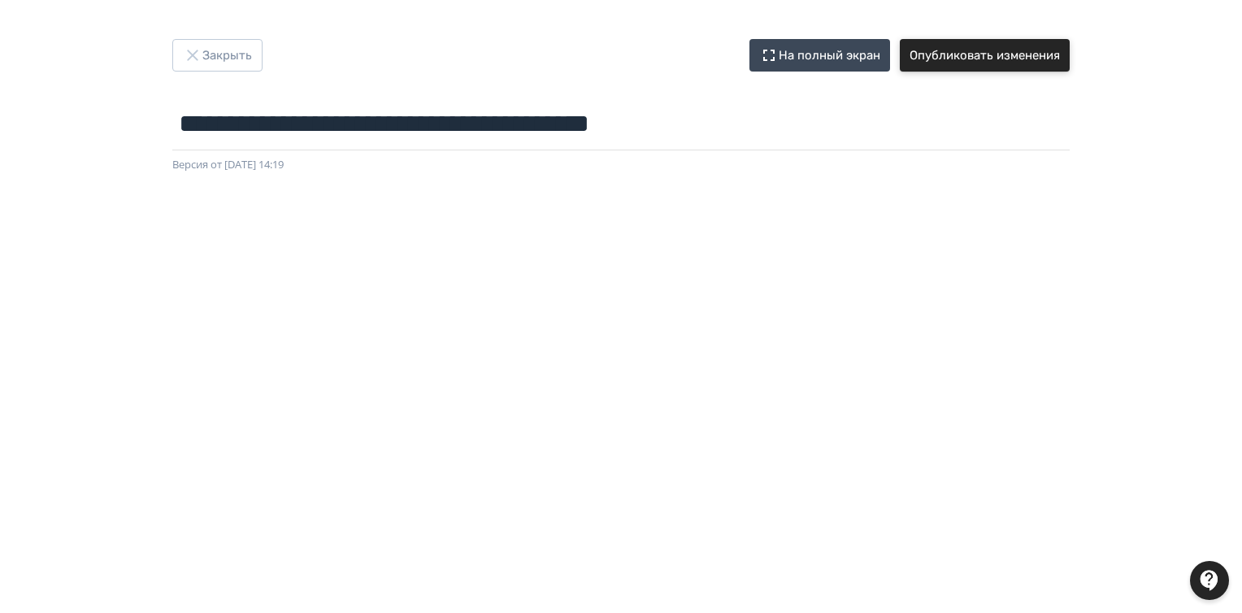
click at [961, 55] on button "Опубликовать изменения" at bounding box center [985, 55] width 170 height 33
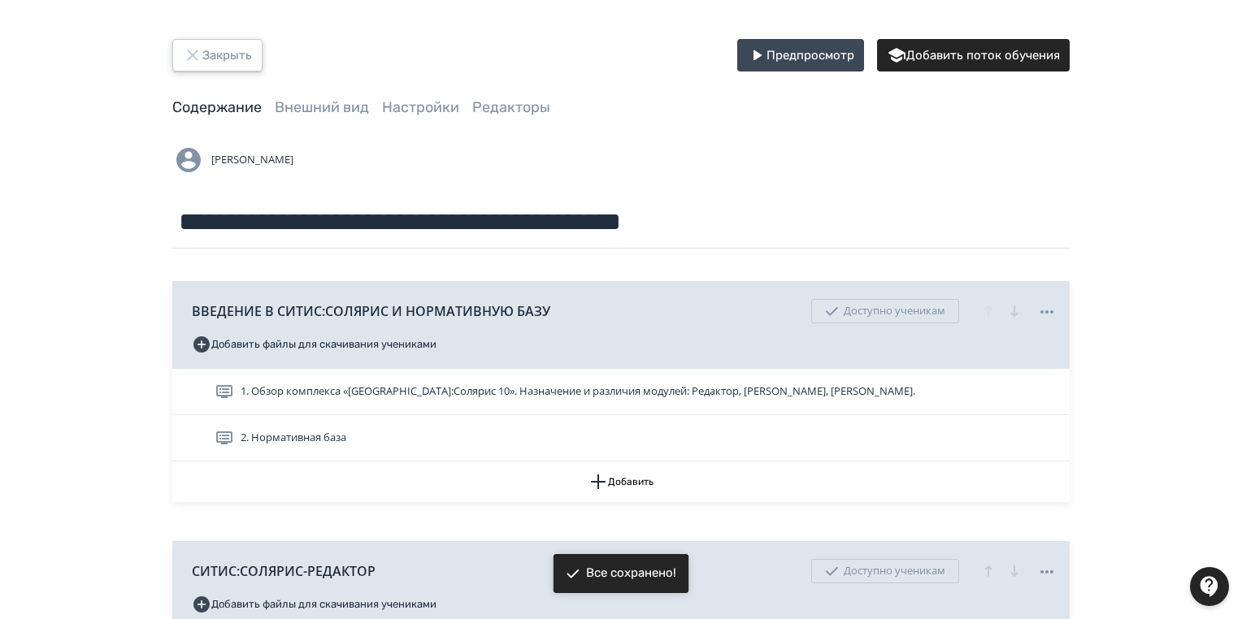
click at [208, 50] on button "Закрыть" at bounding box center [217, 55] width 90 height 33
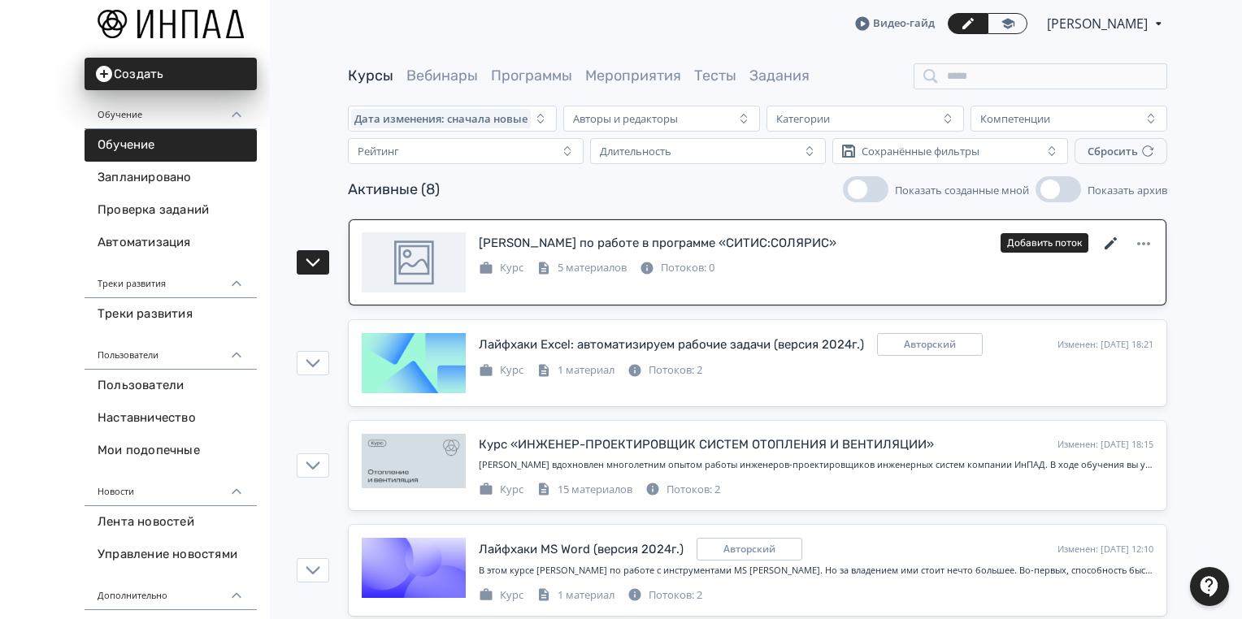
click at [1111, 238] on icon at bounding box center [1112, 244] width 20 height 20
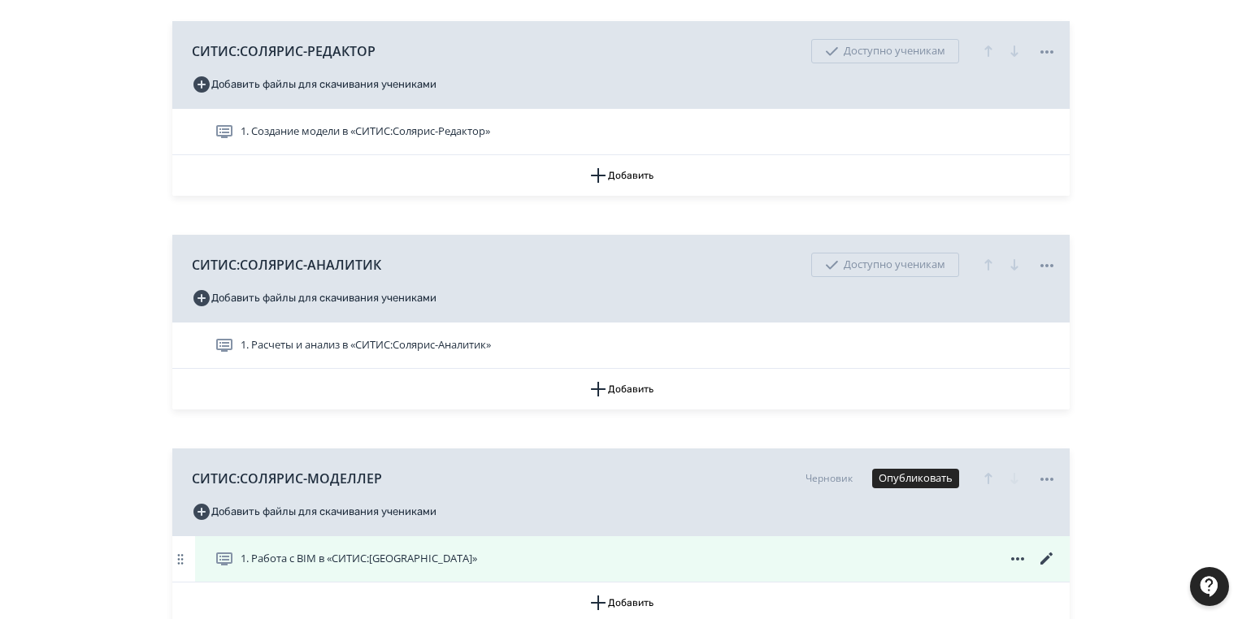
scroll to position [661, 0]
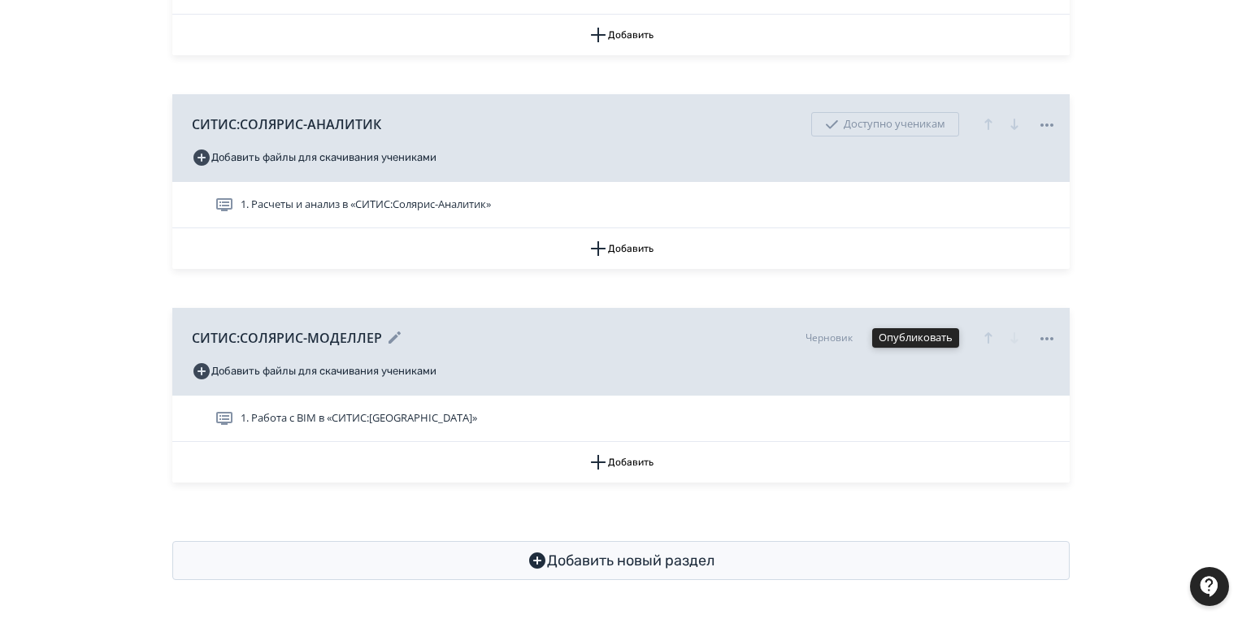
click at [924, 337] on button "Опубликовать" at bounding box center [915, 338] width 87 height 20
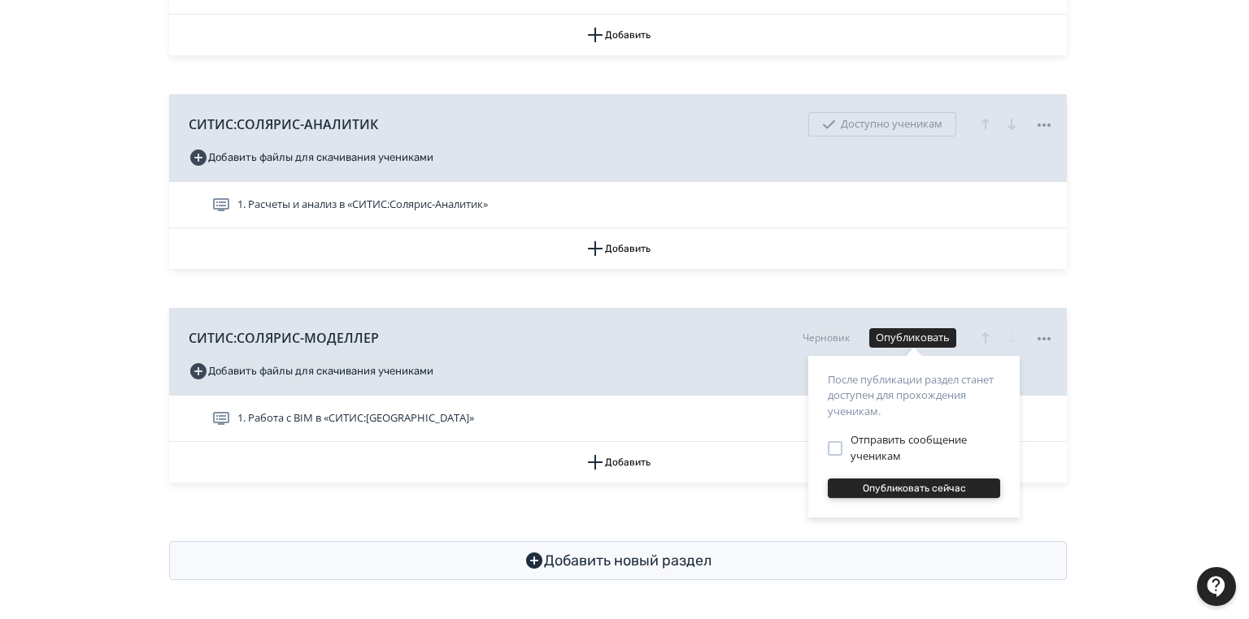
click at [913, 491] on button "Опубликовать сейчас" at bounding box center [914, 489] width 172 height 20
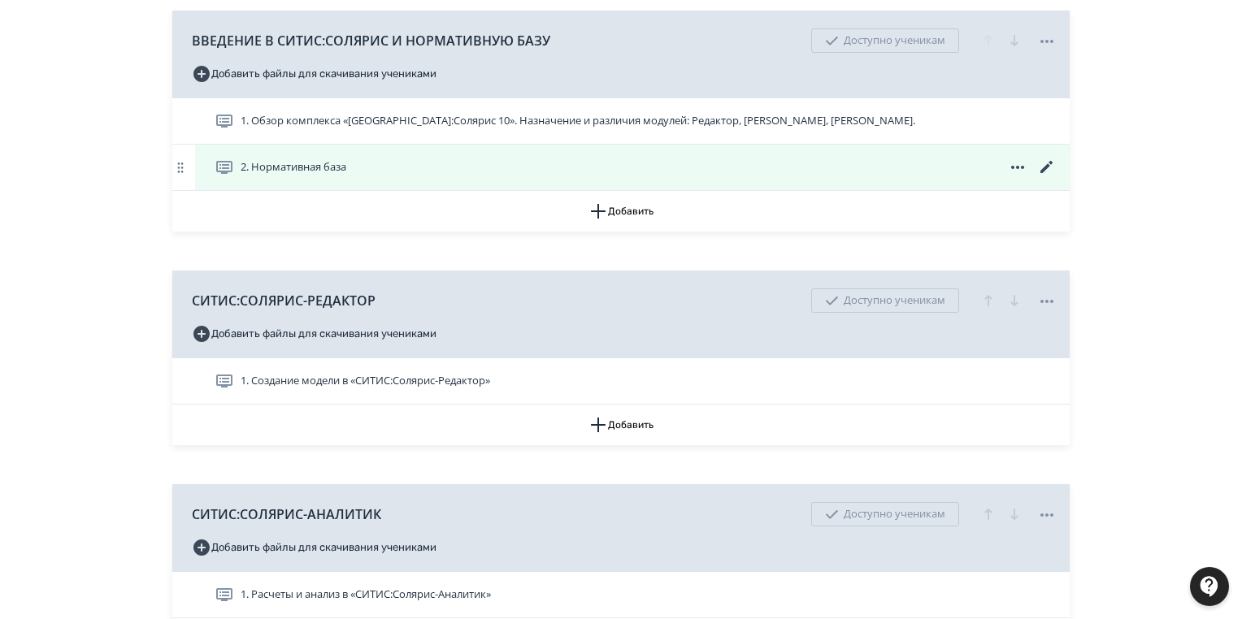
scroll to position [0, 0]
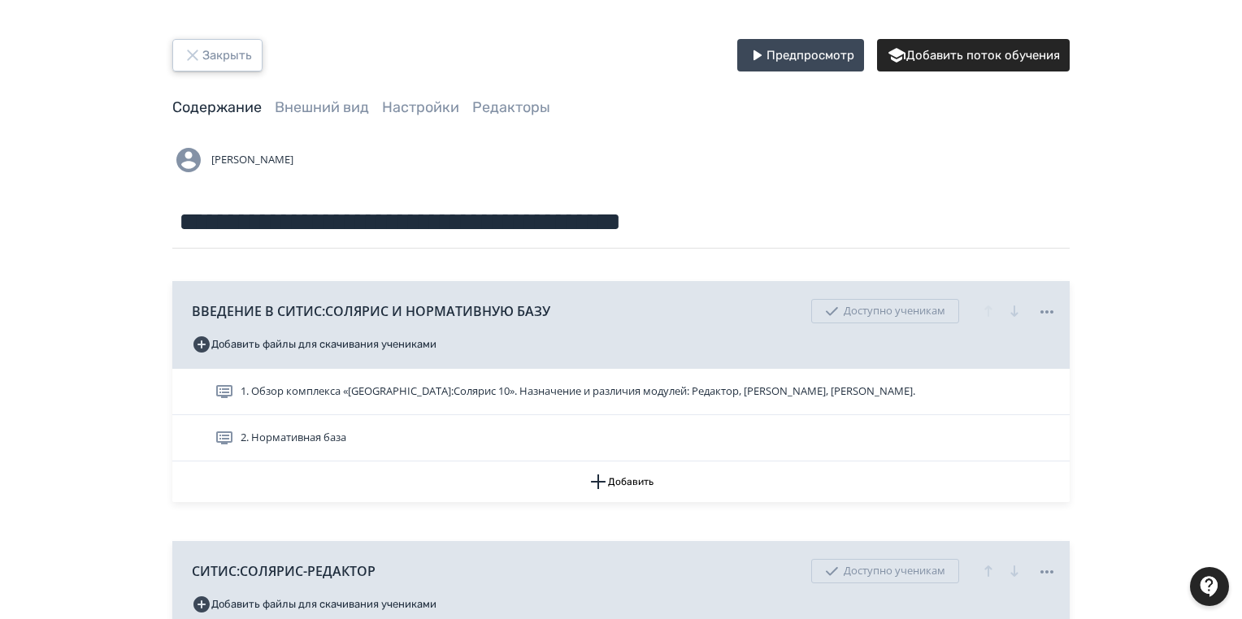
click at [185, 54] on icon "button" at bounding box center [193, 56] width 20 height 20
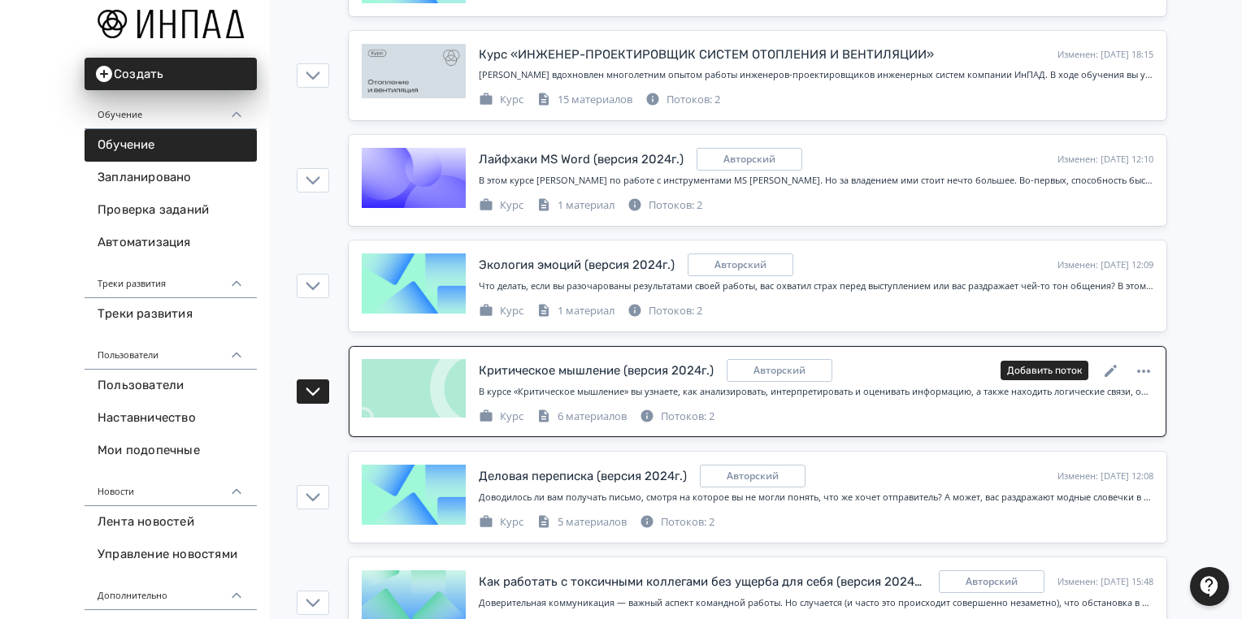
scroll to position [445, 0]
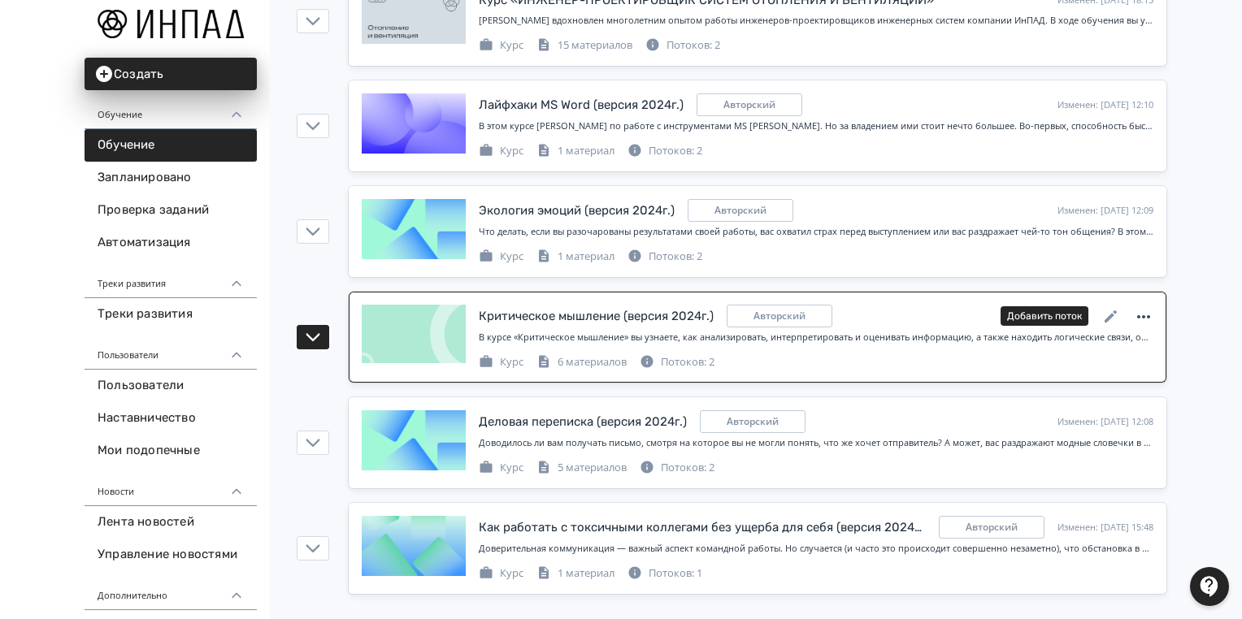
click at [1140, 307] on icon at bounding box center [1144, 317] width 20 height 20
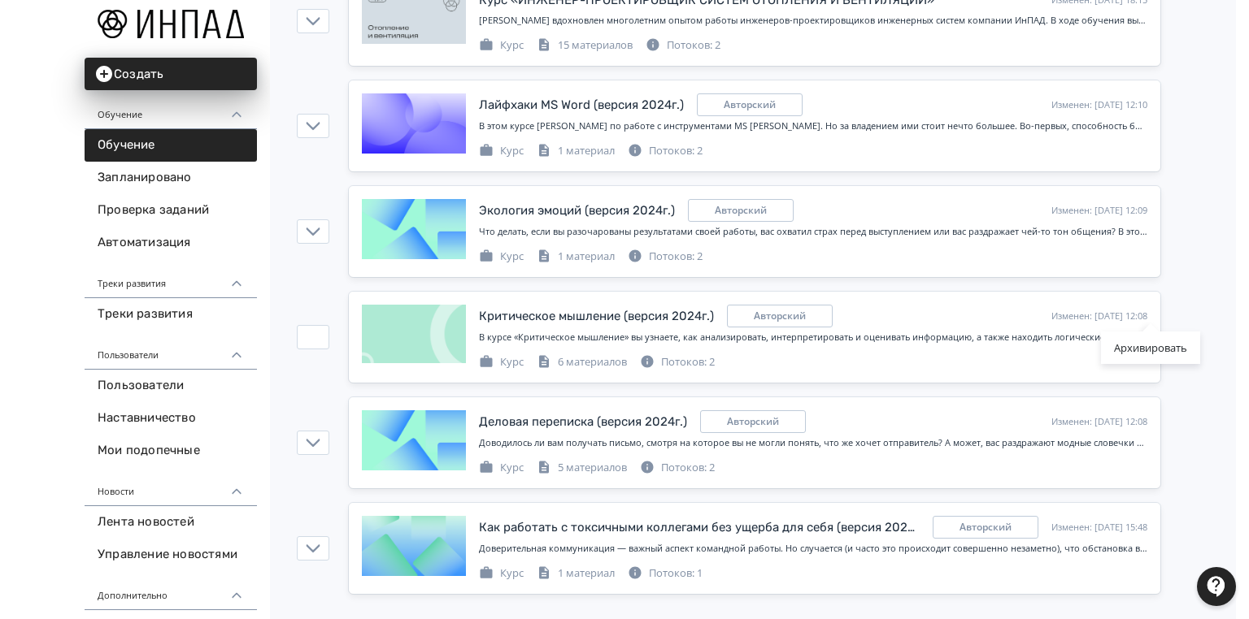
click at [1200, 285] on div "Архивировать" at bounding box center [624, 309] width 1249 height 619
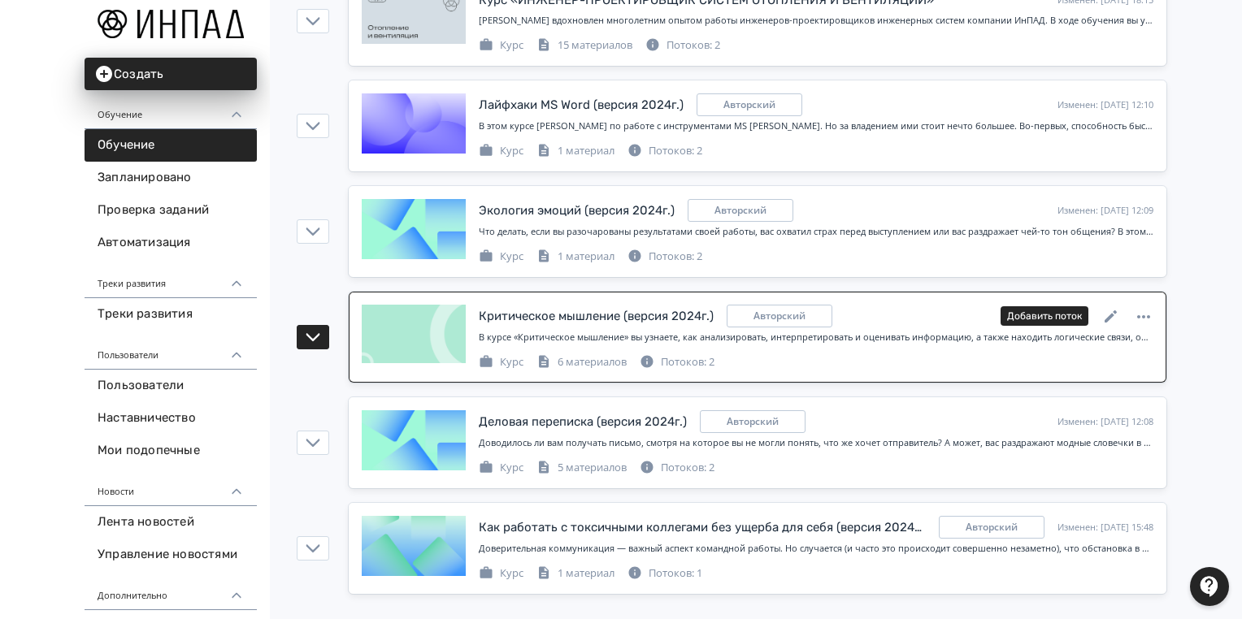
click at [634, 309] on div "Критическое мышление (версия 2024г.)" at bounding box center [596, 316] width 235 height 19
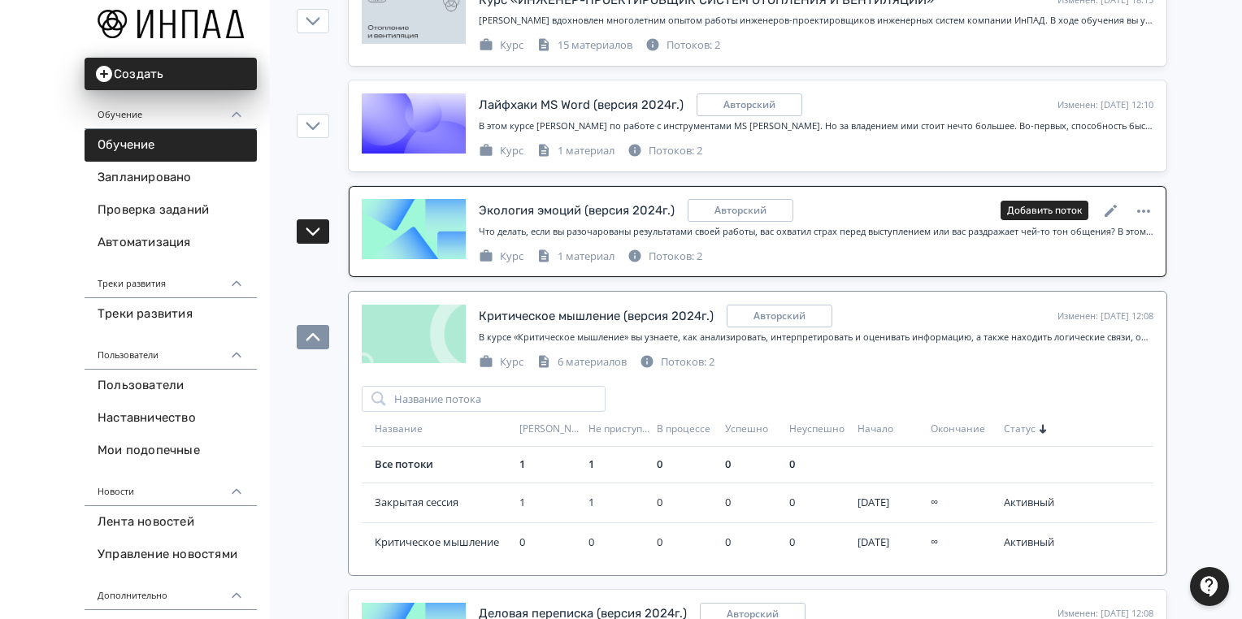
click at [588, 203] on div "Экология эмоций (версия 2024г.)" at bounding box center [577, 211] width 196 height 19
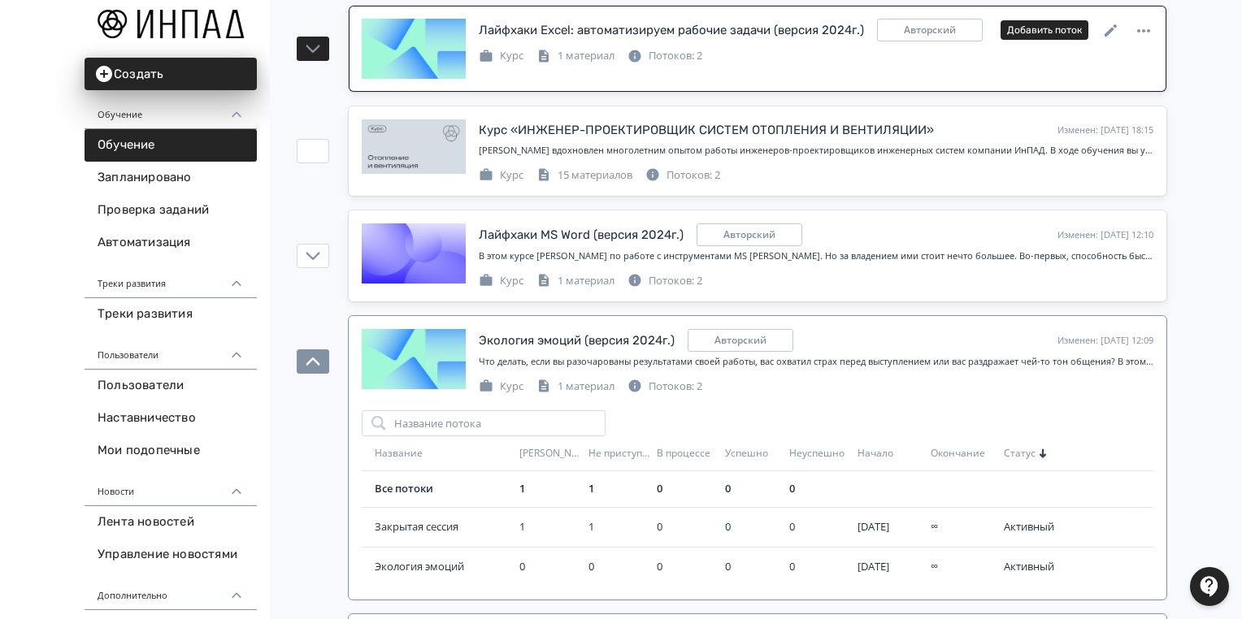
scroll to position [185, 0]
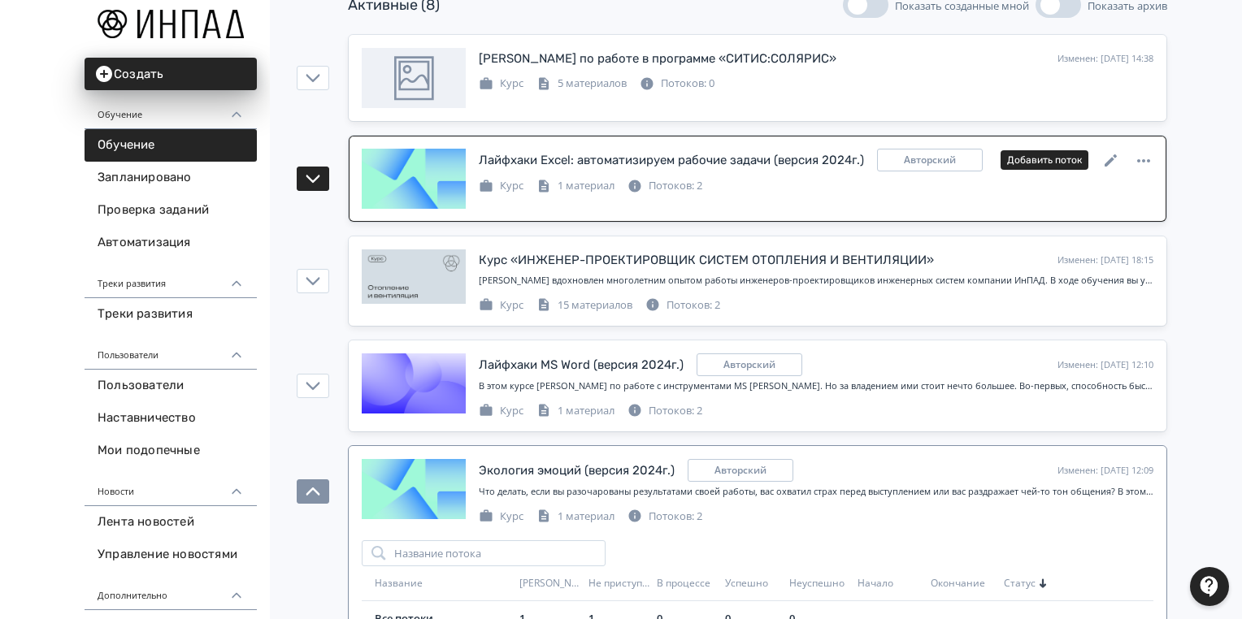
click at [588, 152] on div "Лайфхаки Excel: автоматизируем рабочие задачи (версия 2024г.)" at bounding box center [671, 160] width 385 height 19
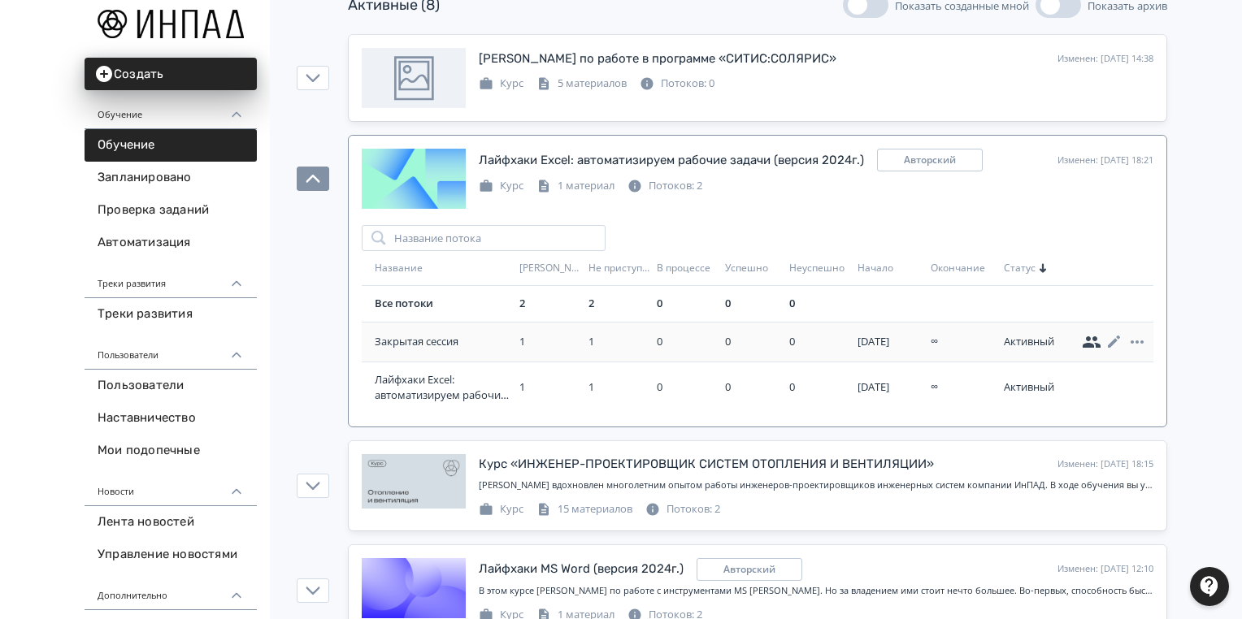
click at [1089, 338] on icon at bounding box center [1092, 342] width 18 height 11
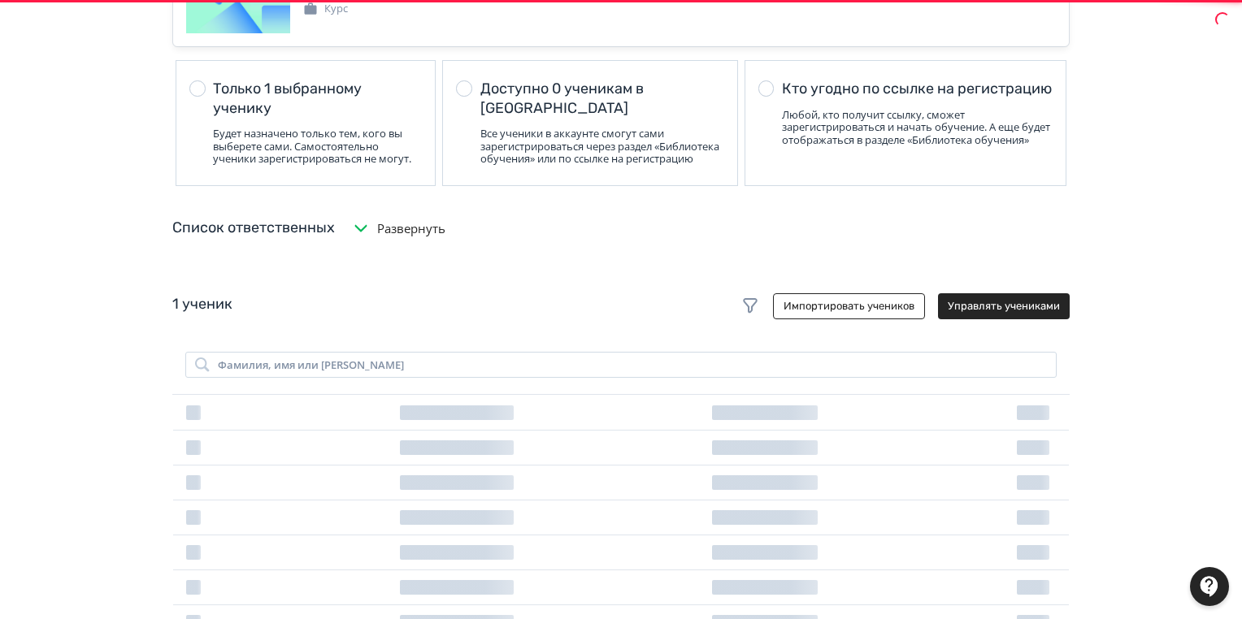
scroll to position [0, 0]
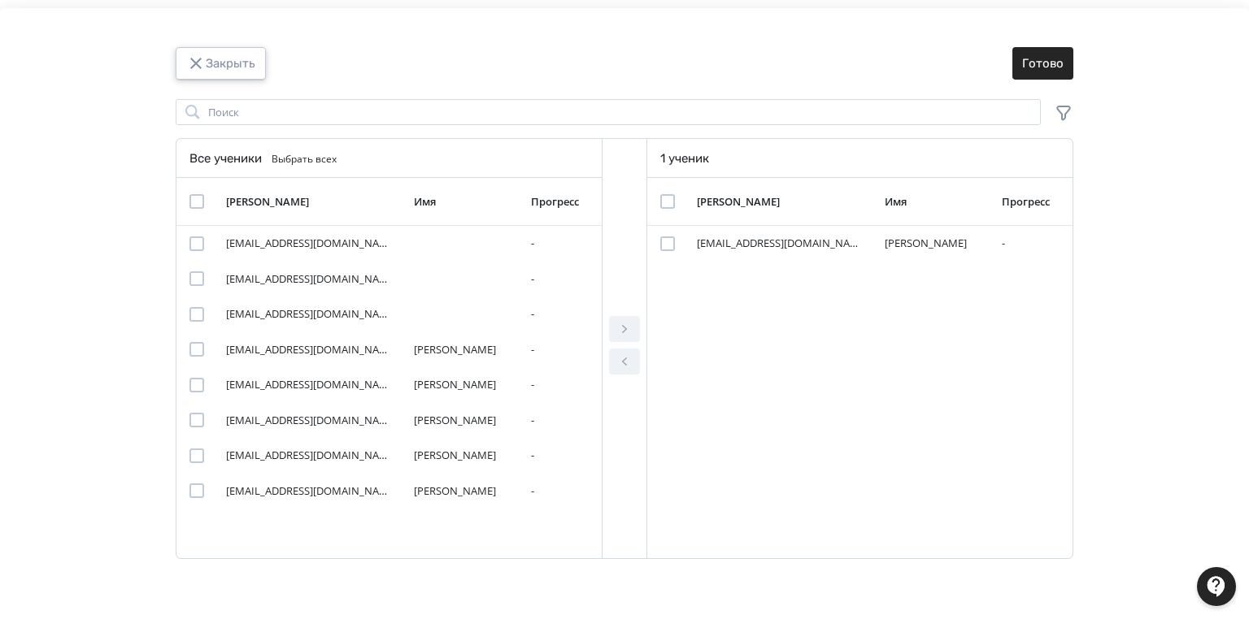
click at [193, 58] on icon "Modal" at bounding box center [196, 64] width 20 height 20
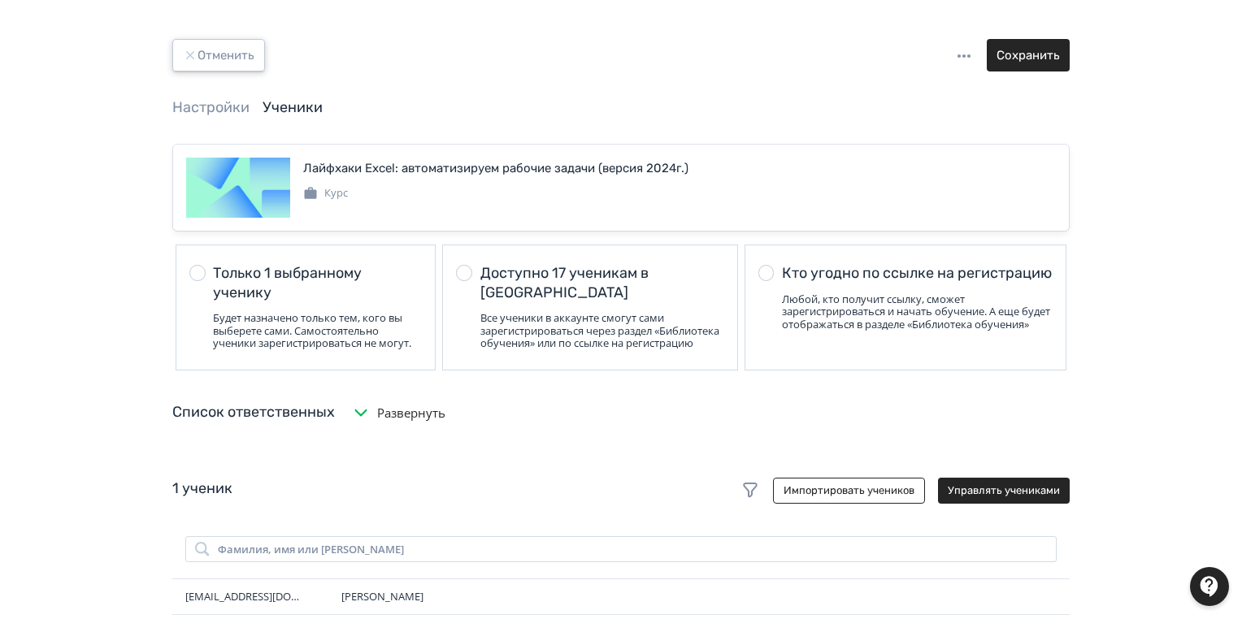
click at [205, 62] on button "Отменить" at bounding box center [218, 55] width 93 height 33
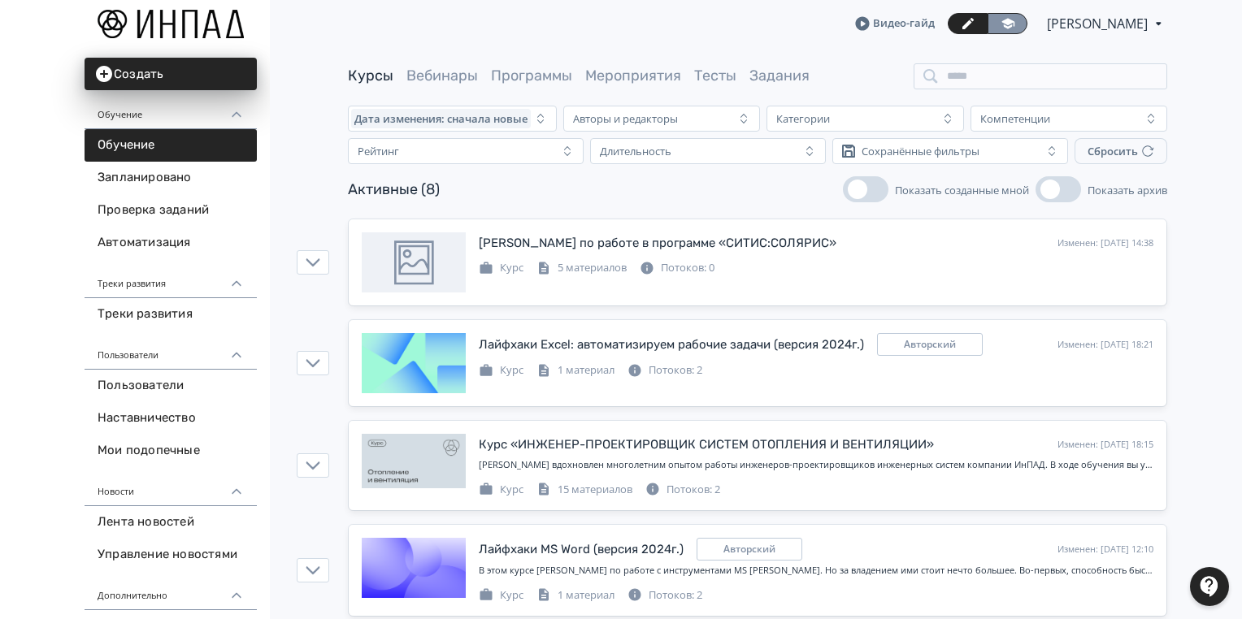
click at [1001, 24] on icon at bounding box center [1008, 23] width 15 height 15
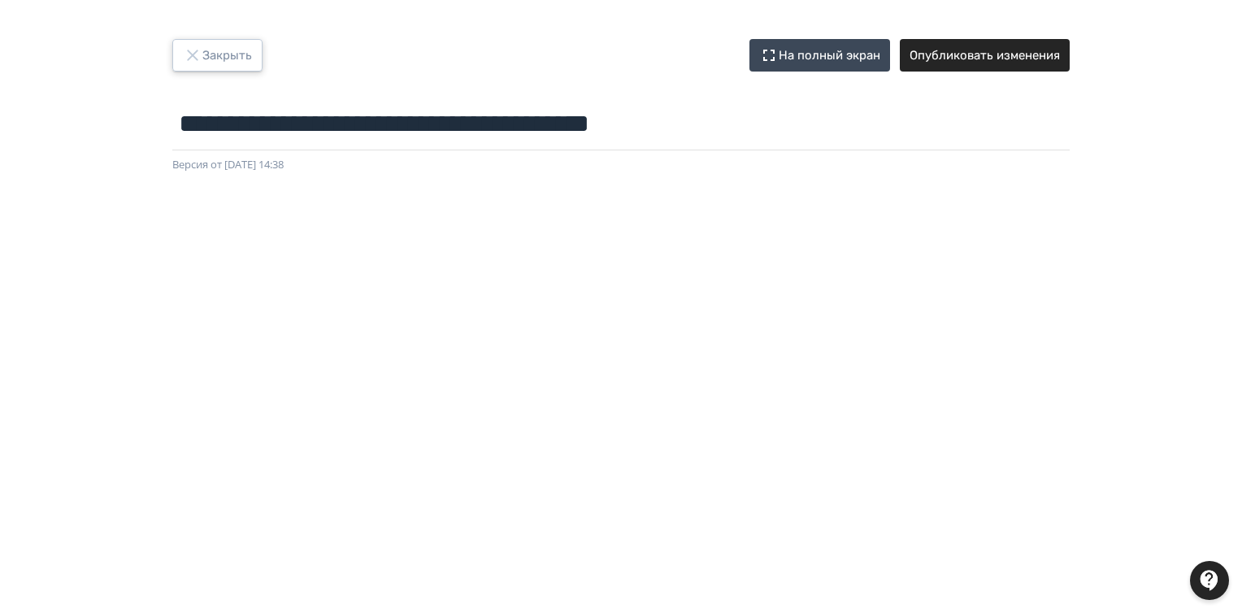
click at [215, 58] on button "Закрыть" at bounding box center [217, 55] width 90 height 33
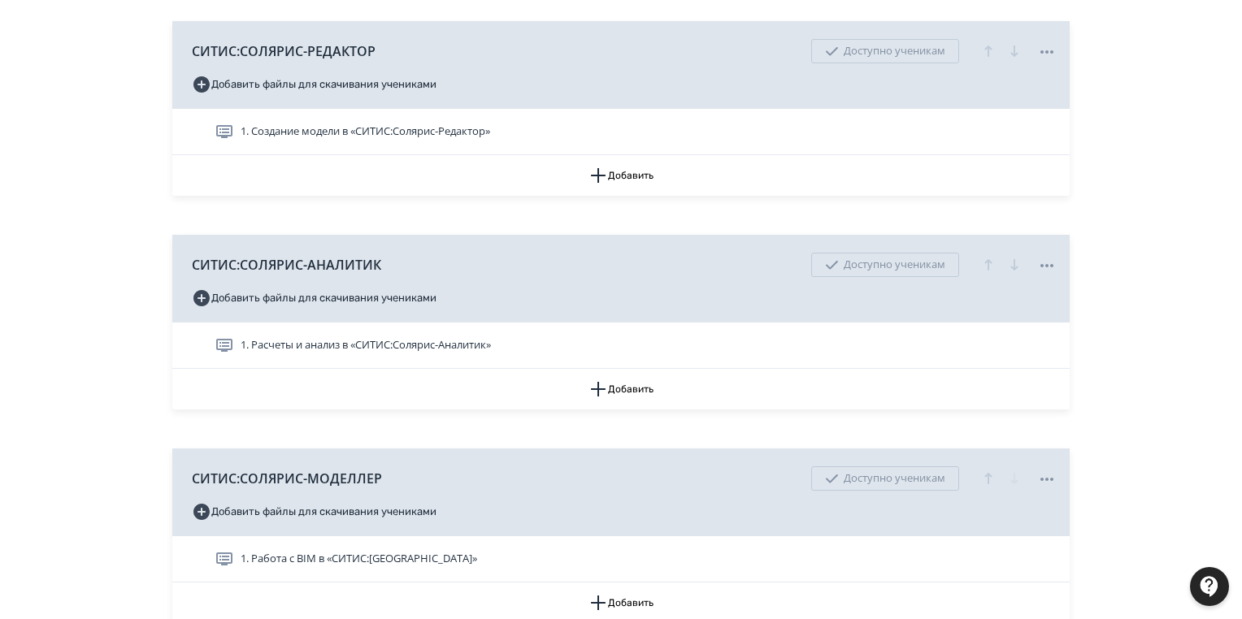
scroll to position [661, 0]
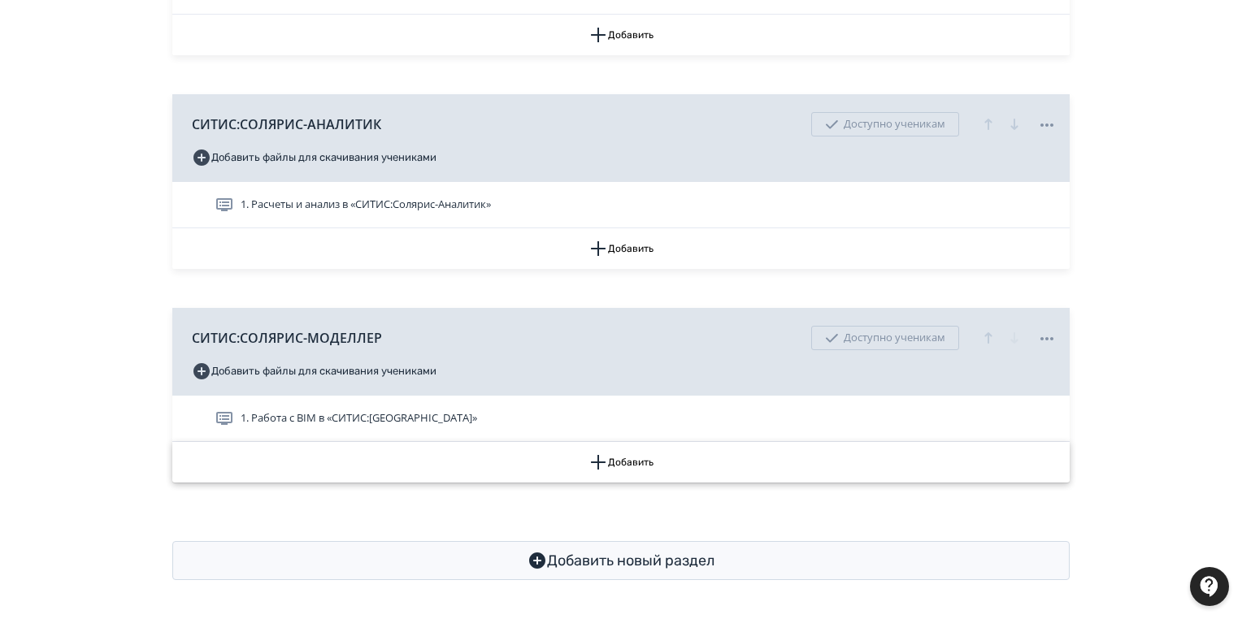
click at [632, 458] on button "Добавить" at bounding box center [621, 462] width 898 height 41
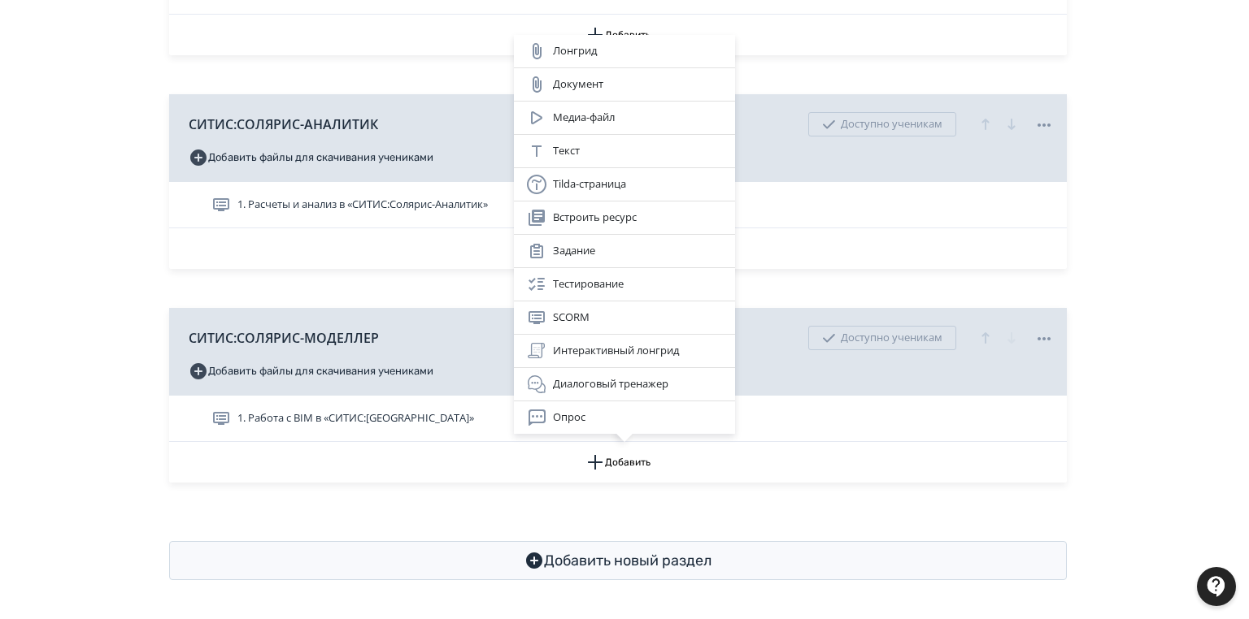
click at [650, 455] on div "Лонгрид Документ Медиа-файл Текст Tilda-страница Встроить ресурс Задание Тестир…" at bounding box center [625, 462] width 898 height 41
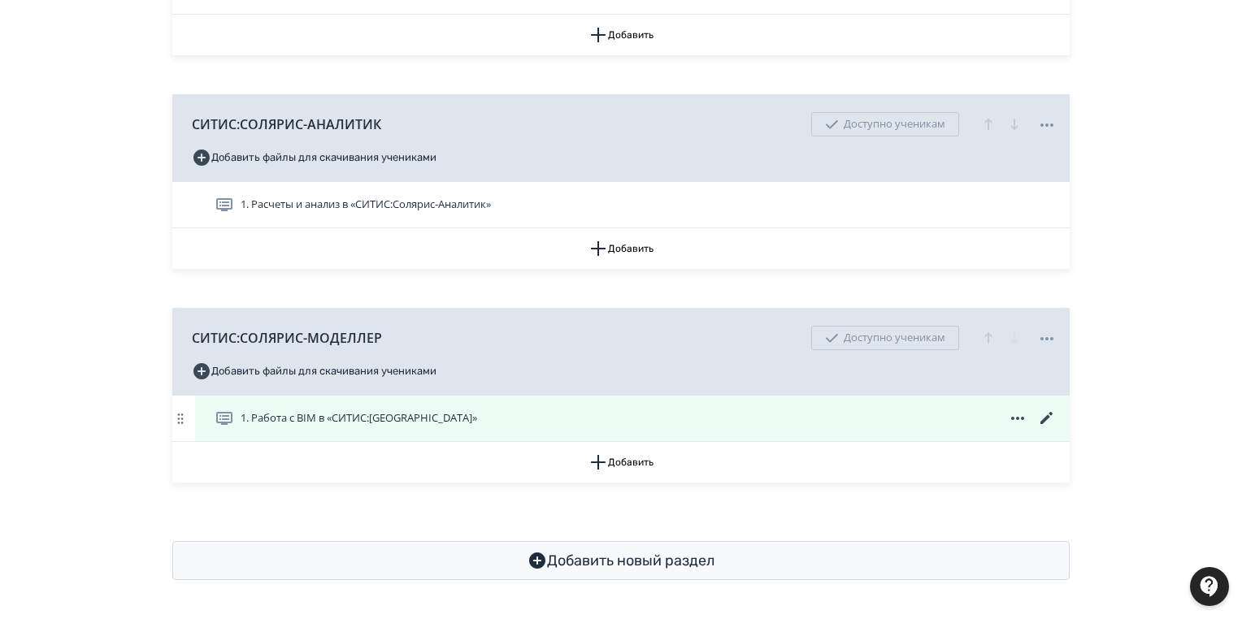
click at [1045, 416] on icon at bounding box center [1047, 419] width 20 height 20
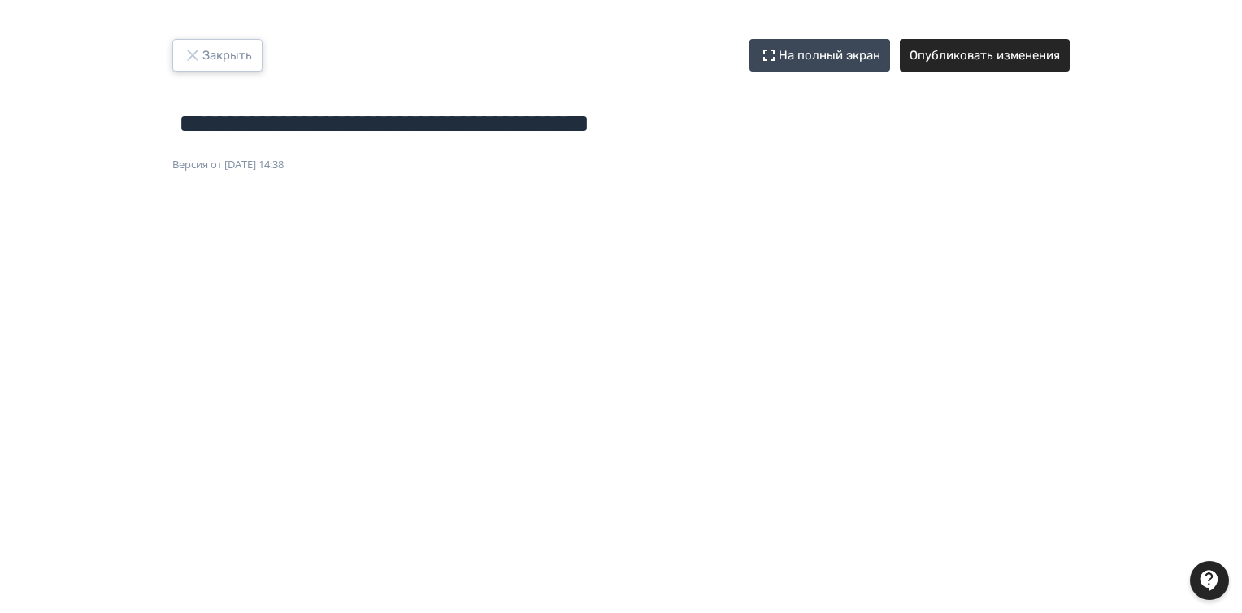
click at [242, 55] on button "Закрыть" at bounding box center [217, 55] width 90 height 33
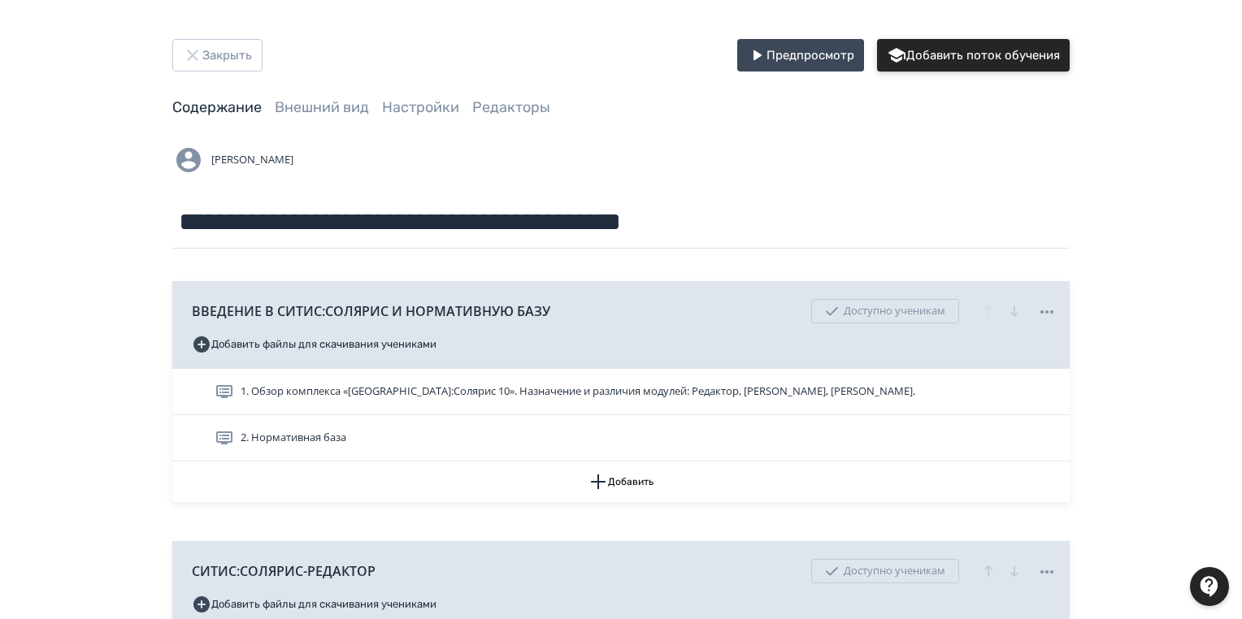
click at [992, 59] on button "Добавить поток обучения" at bounding box center [973, 55] width 193 height 33
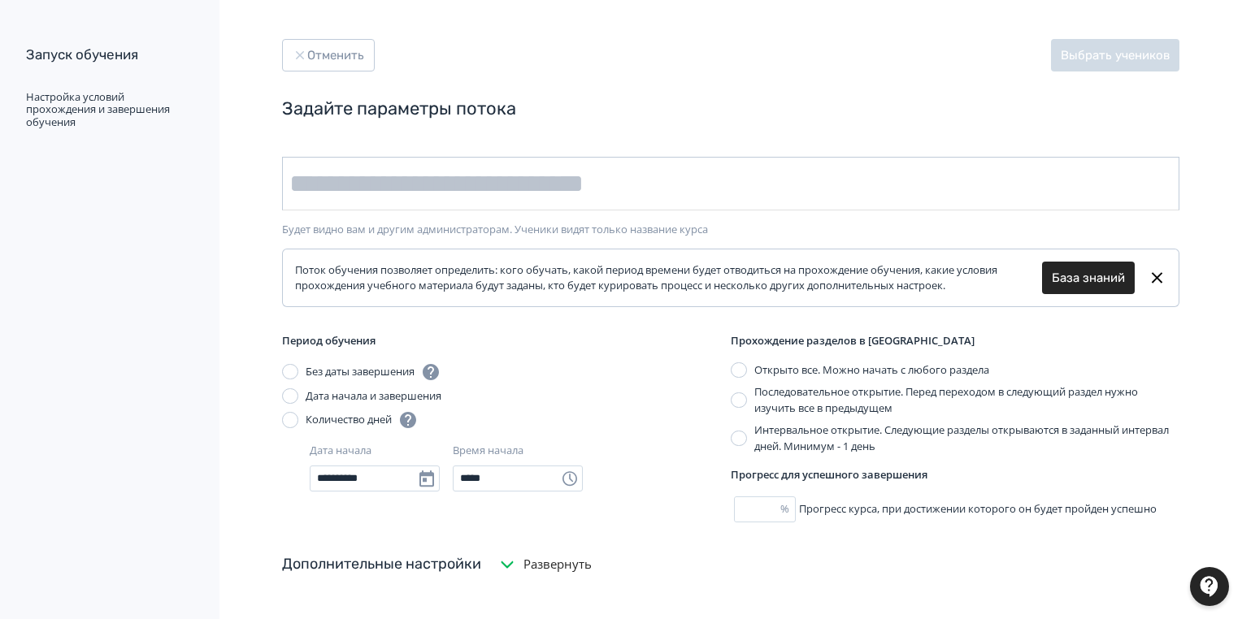
click at [299, 189] on input "text" at bounding box center [731, 184] width 898 height 54
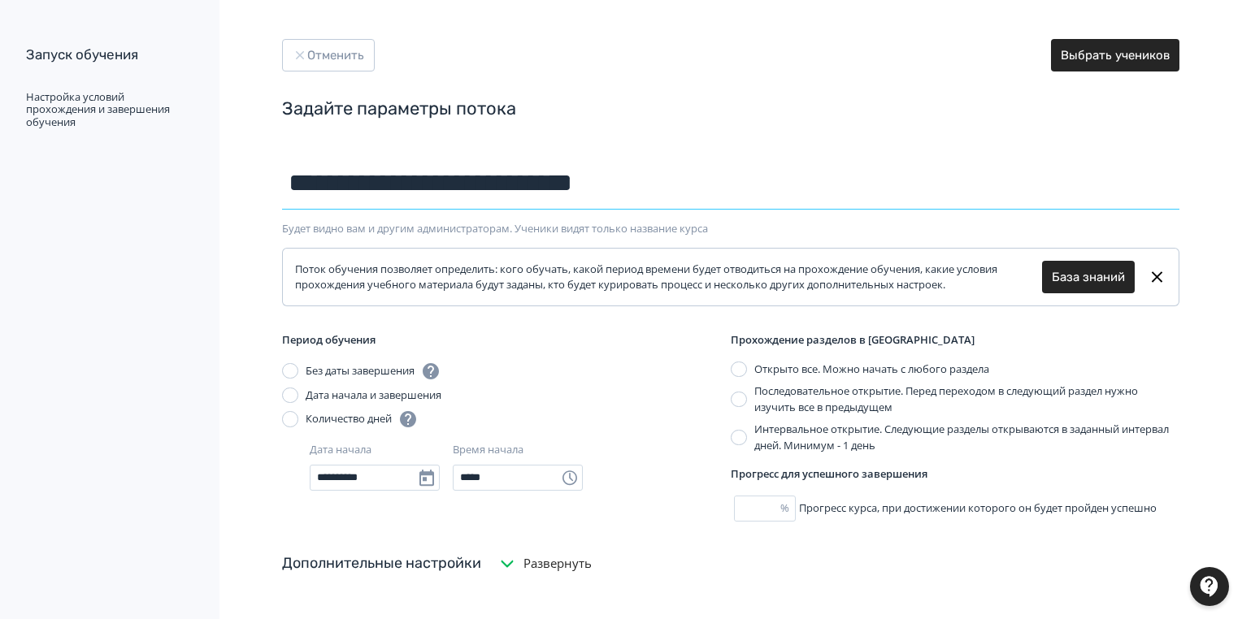
click at [667, 187] on input "**********" at bounding box center [731, 183] width 898 height 53
paste input "**********"
type input "**********"
click at [1117, 56] on button "Выбрать учеников" at bounding box center [1115, 55] width 128 height 33
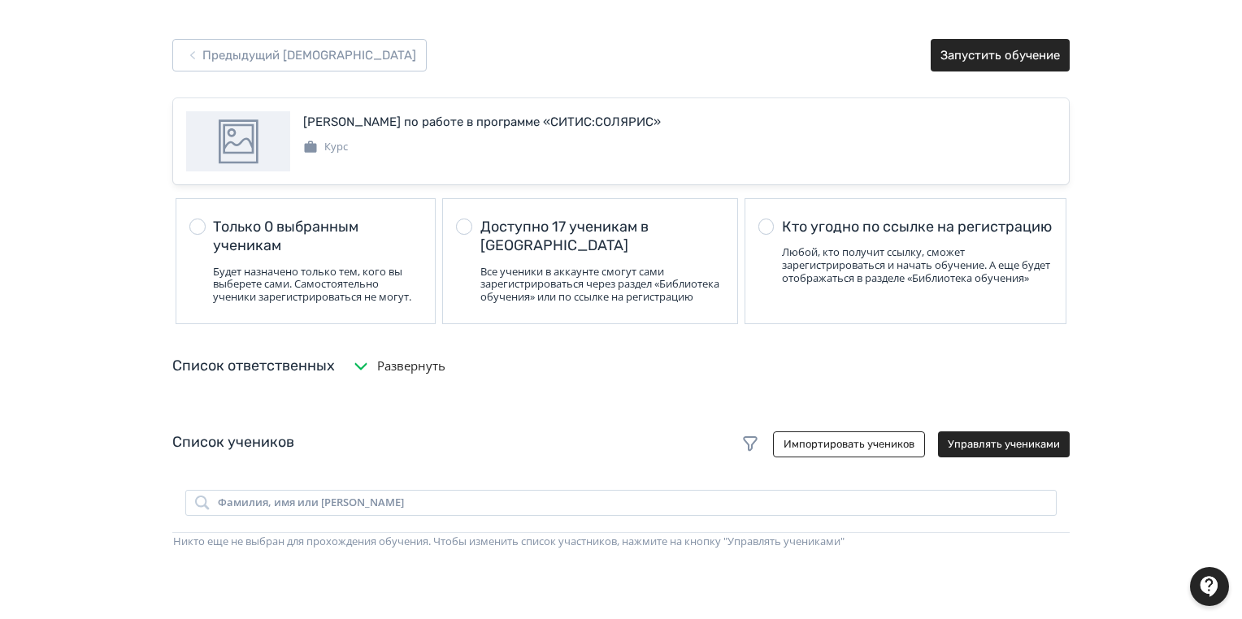
click at [467, 221] on div at bounding box center [464, 227] width 16 height 16
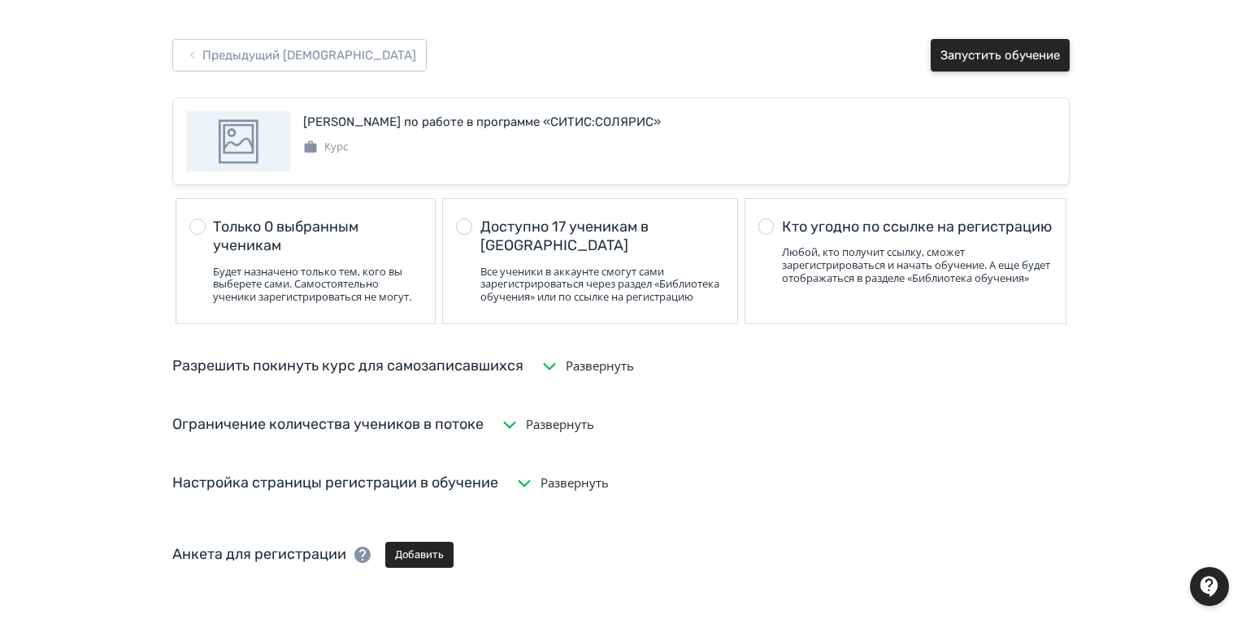
click at [1011, 56] on button "Запустить обучение" at bounding box center [1000, 55] width 139 height 33
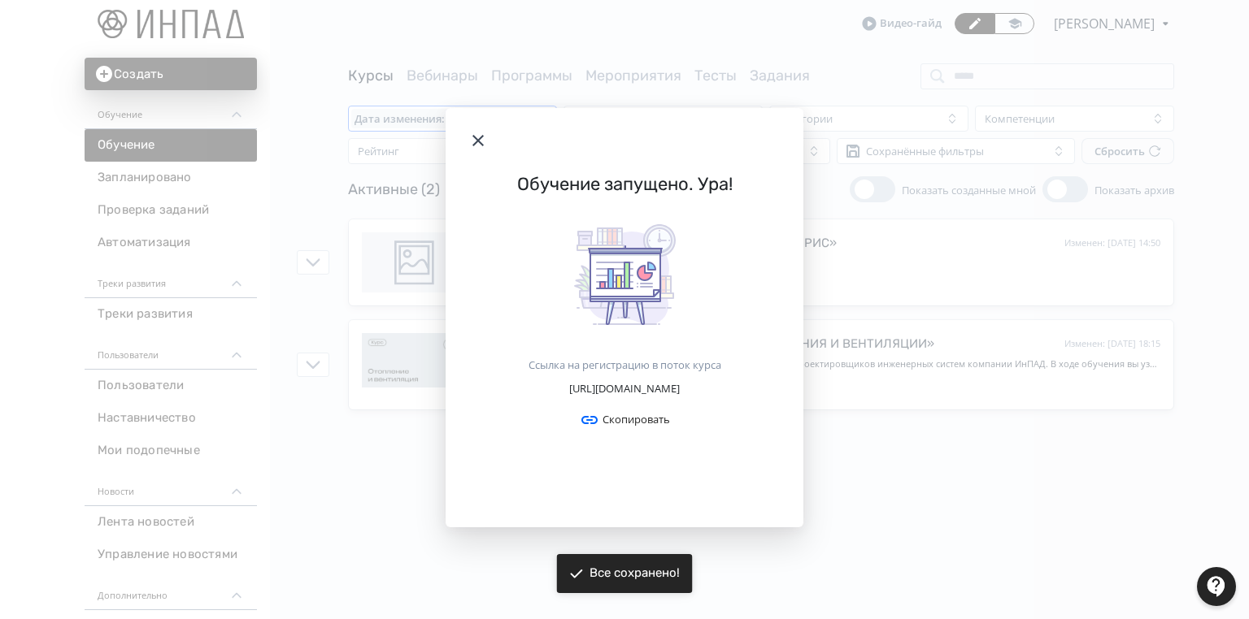
click at [478, 131] on icon "Modal" at bounding box center [478, 141] width 20 height 20
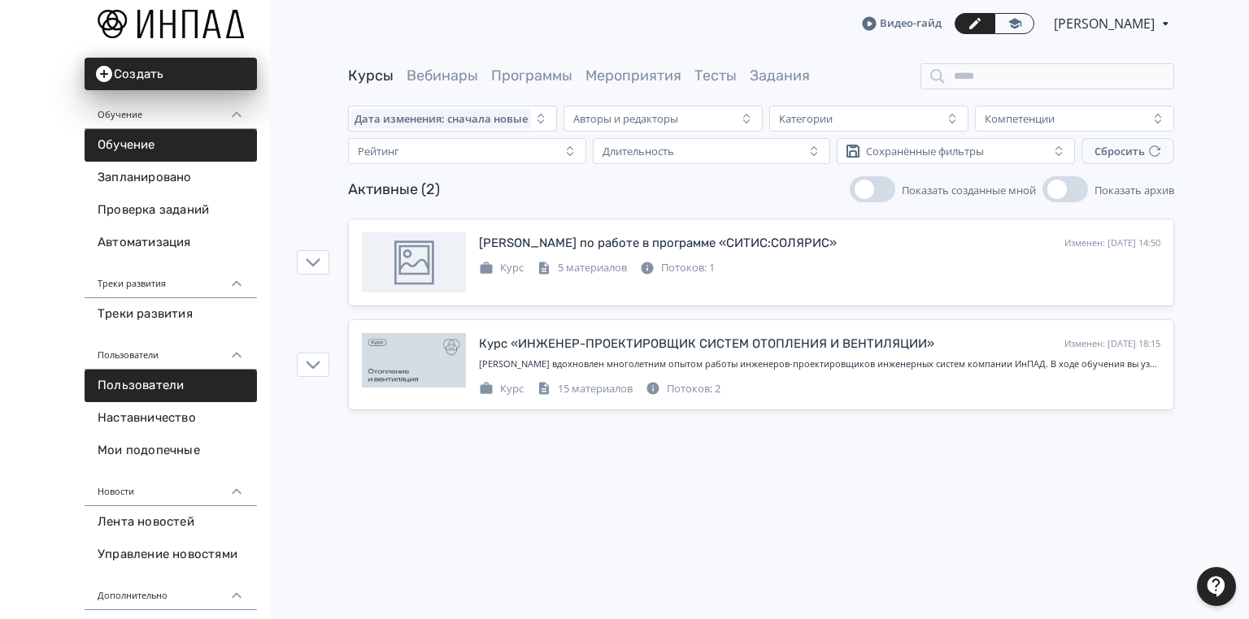
click at [123, 384] on link "Пользователи" at bounding box center [171, 386] width 172 height 33
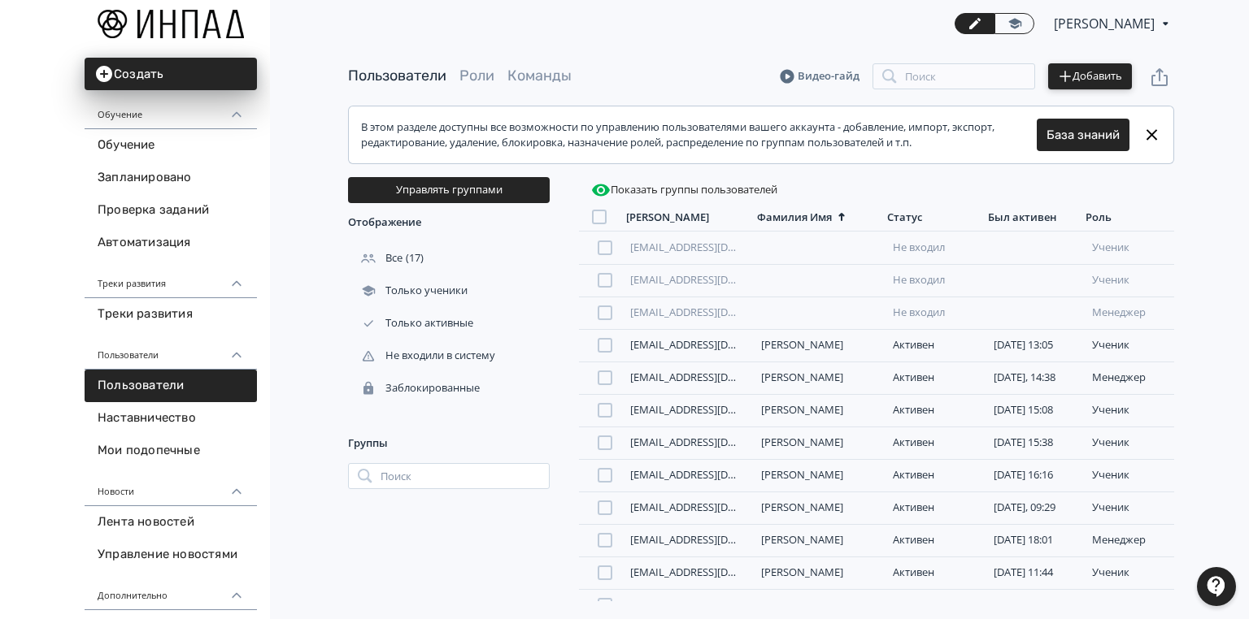
click at [1072, 75] on button "Добавить" at bounding box center [1090, 76] width 84 height 26
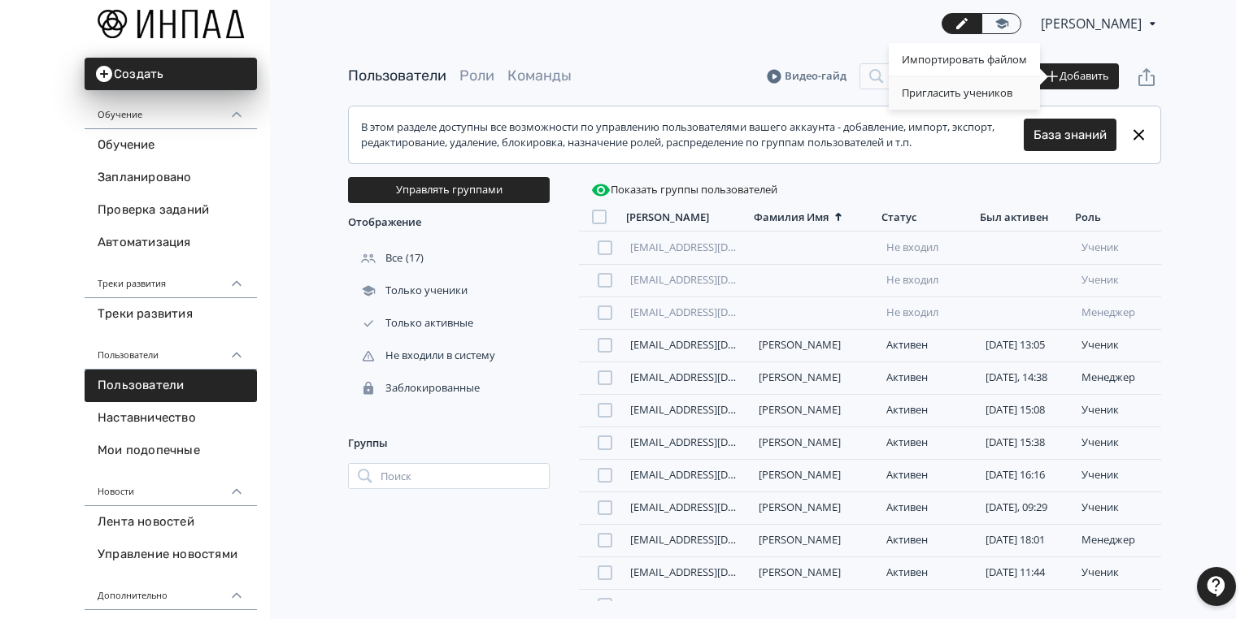
click at [976, 92] on div "Пригласить учеников" at bounding box center [964, 93] width 151 height 33
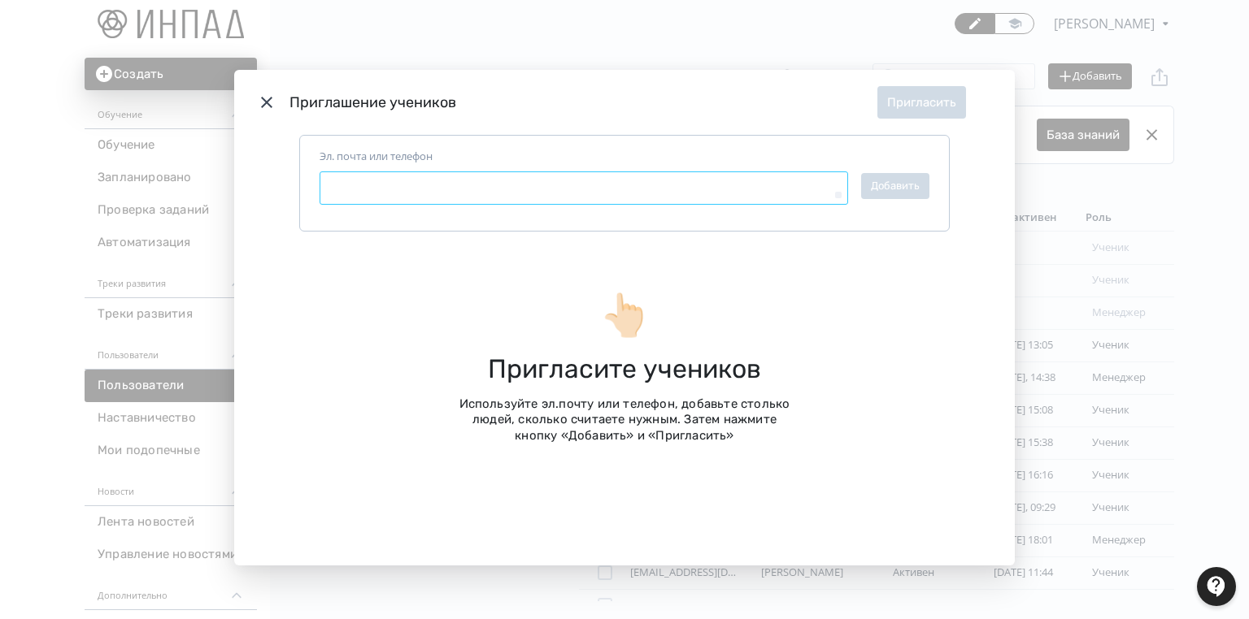
paste textarea "**********"
type textarea "*"
type textarea "**********"
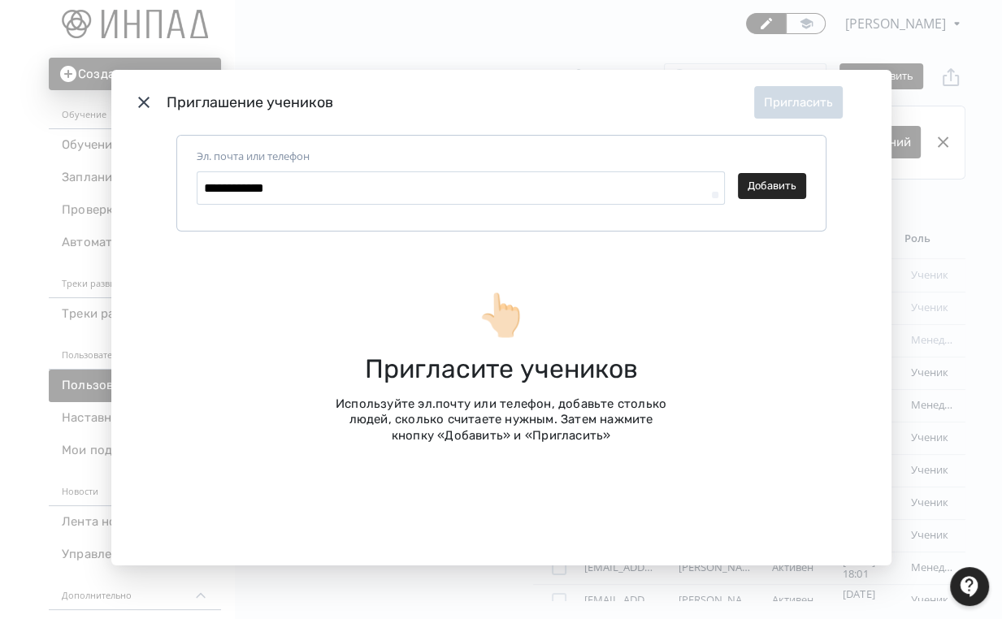
type textarea "*"
click at [137, 101] on icon "Modal" at bounding box center [144, 103] width 20 height 20
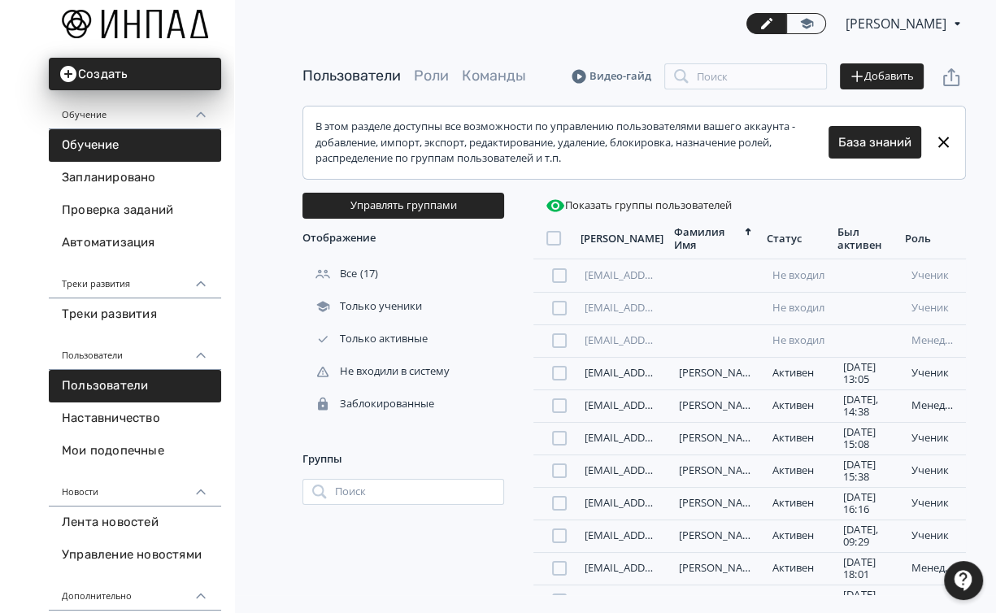
click at [140, 145] on link "Обучение" at bounding box center [135, 145] width 172 height 33
